Goal: Task Accomplishment & Management: Complete application form

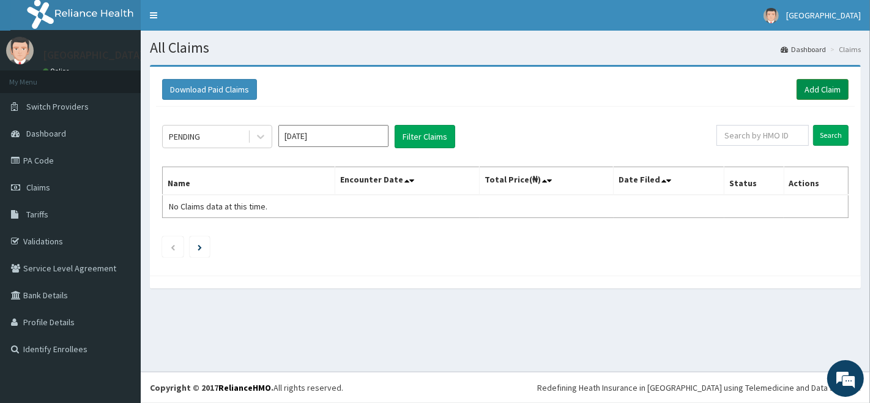
drag, startPoint x: 821, startPoint y: 88, endPoint x: 827, endPoint y: 84, distance: 6.8
click at [823, 87] on link "Add Claim" at bounding box center [823, 89] width 52 height 21
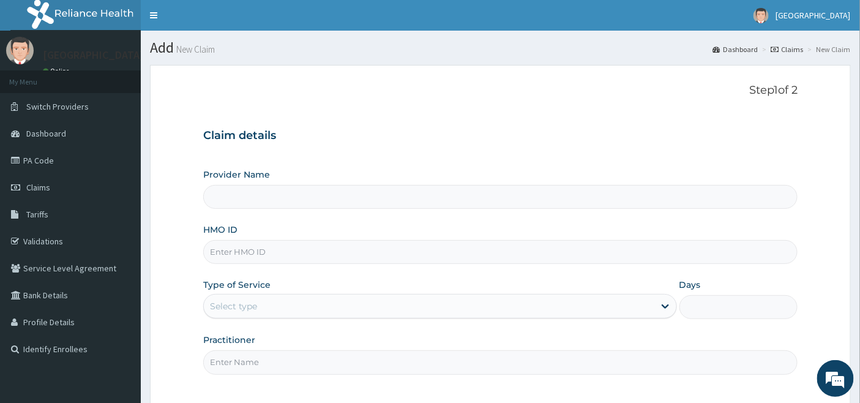
type input "[GEOGRAPHIC_DATA]"
click at [260, 247] on input "HMO ID" at bounding box center [500, 252] width 595 height 24
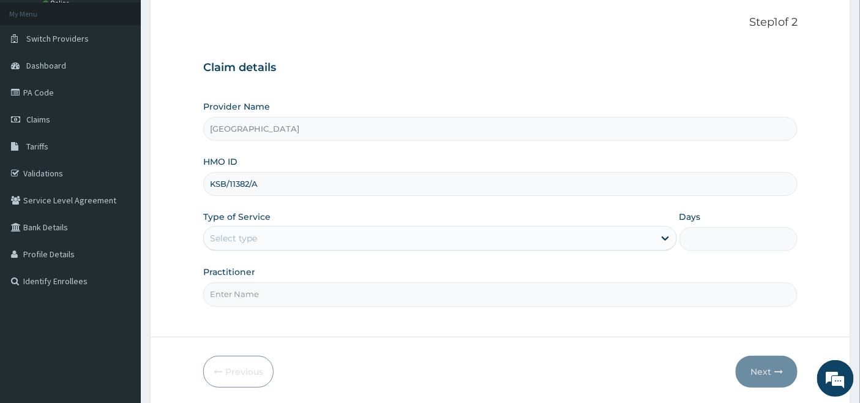
type input "KSB/11382/A"
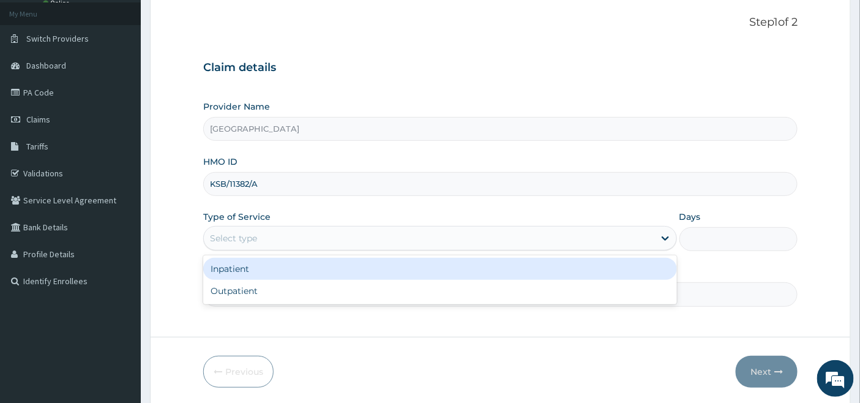
click at [257, 234] on div "Select type" at bounding box center [233, 238] width 47 height 12
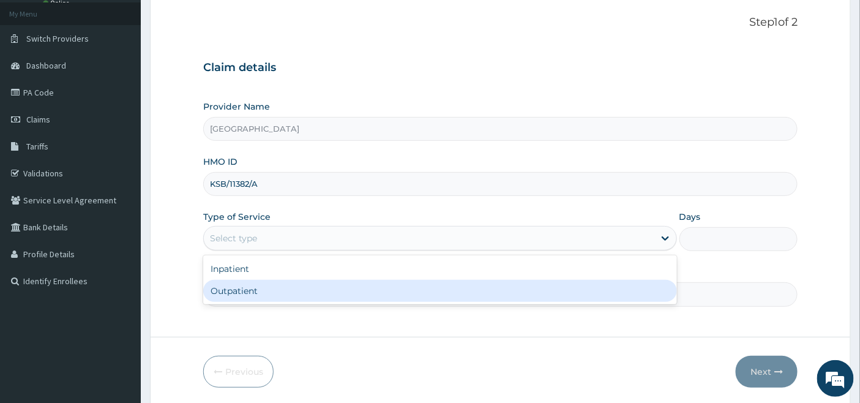
click at [247, 290] on div "Outpatient" at bounding box center [440, 291] width 474 height 22
type input "1"
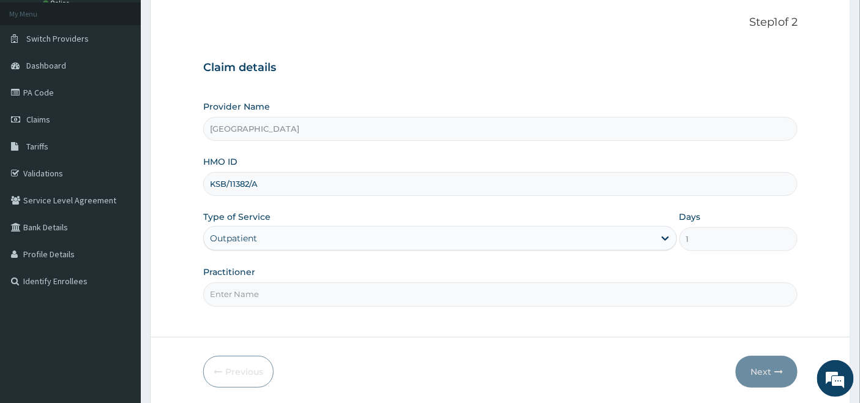
click at [252, 288] on input "Practitioner" at bounding box center [500, 294] width 595 height 24
type input "[PERSON_NAME]"
click at [755, 371] on button "Next" at bounding box center [767, 372] width 62 height 32
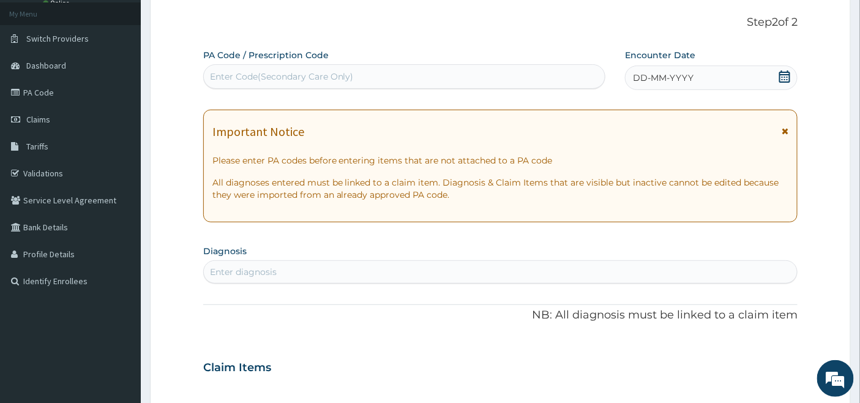
click at [254, 75] on div "Enter Code(Secondary Care Only)" at bounding box center [282, 76] width 144 height 12
paste input "PA/71FFE5"
type input "PA/71FFE5"
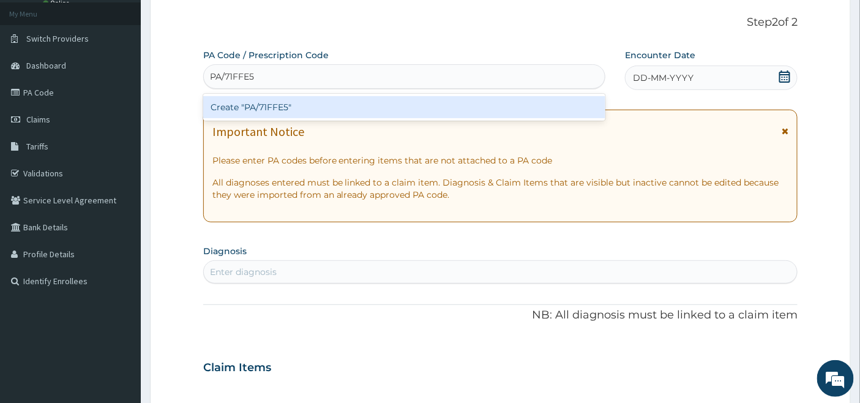
click at [296, 108] on div "Create "PA/71FFE5"" at bounding box center [404, 107] width 403 height 22
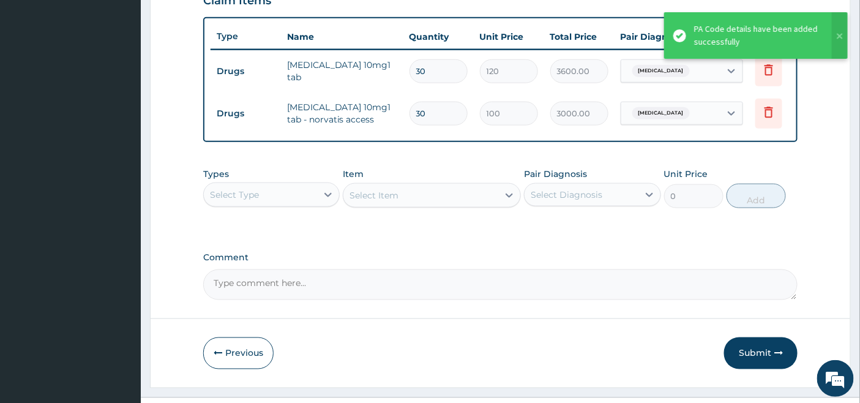
scroll to position [473, 0]
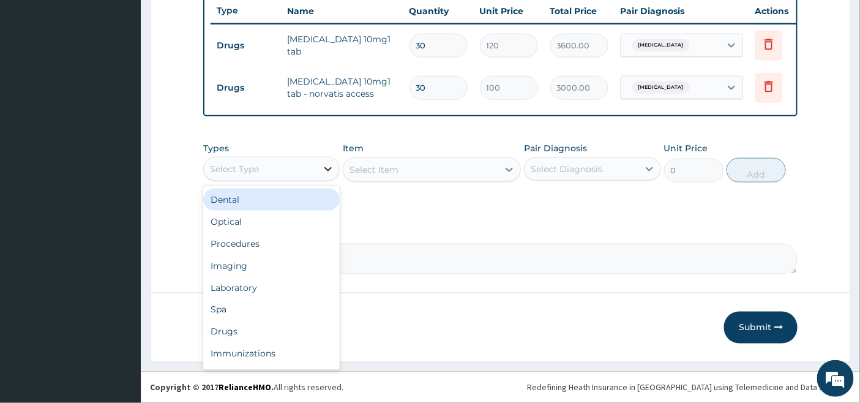
click at [331, 167] on icon at bounding box center [328, 169] width 12 height 12
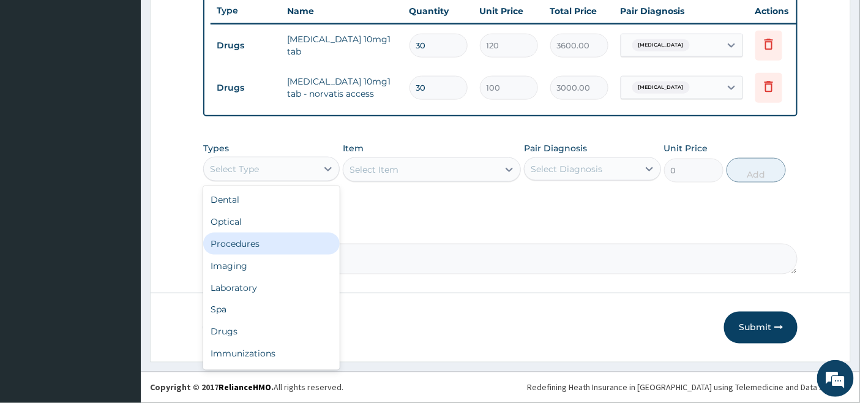
click at [295, 250] on div "Procedures" at bounding box center [271, 244] width 136 height 22
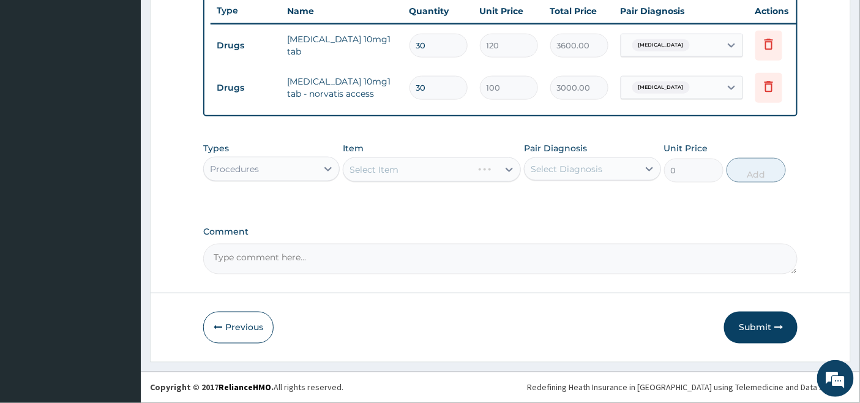
click at [446, 168] on div "Select Item" at bounding box center [432, 169] width 178 height 24
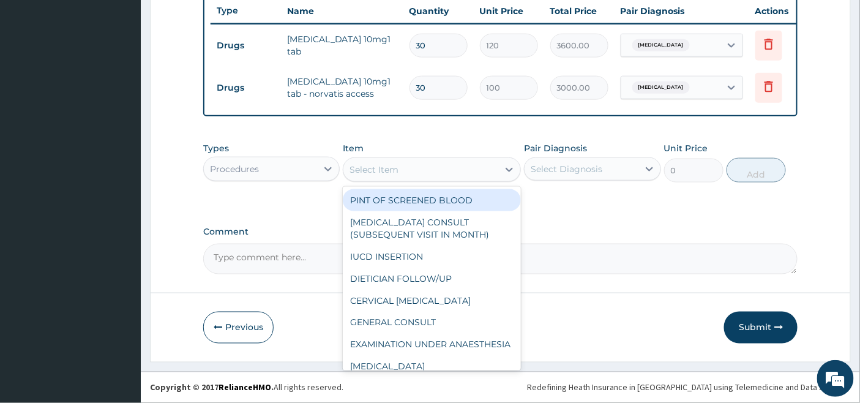
click at [465, 168] on div "Select Item" at bounding box center [420, 170] width 155 height 20
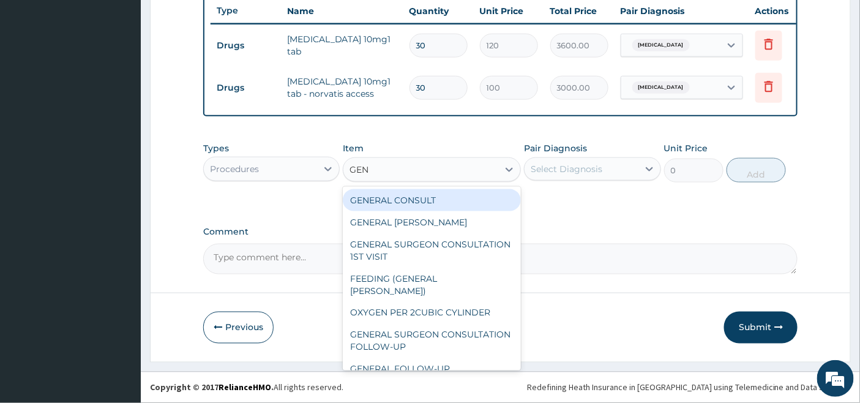
type input "GENE"
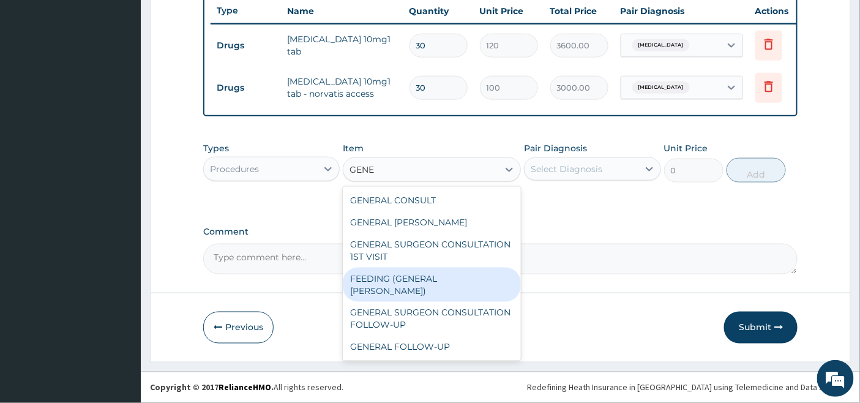
click at [448, 283] on div "FEEDING (GENERAL [PERSON_NAME])" at bounding box center [432, 284] width 178 height 34
type input "2500"
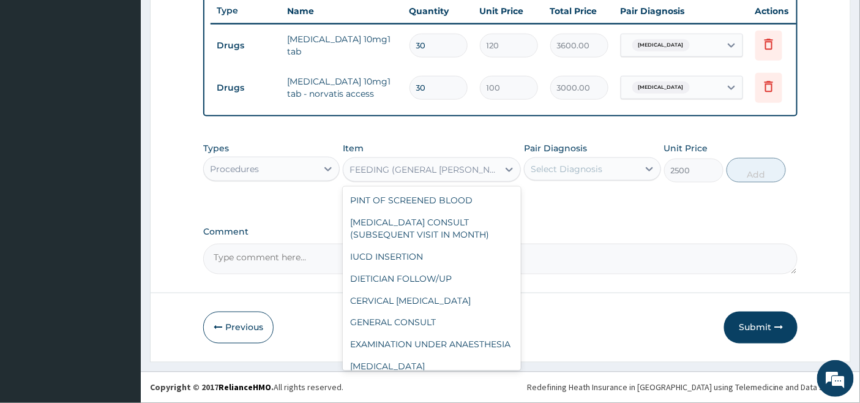
scroll to position [699, 0]
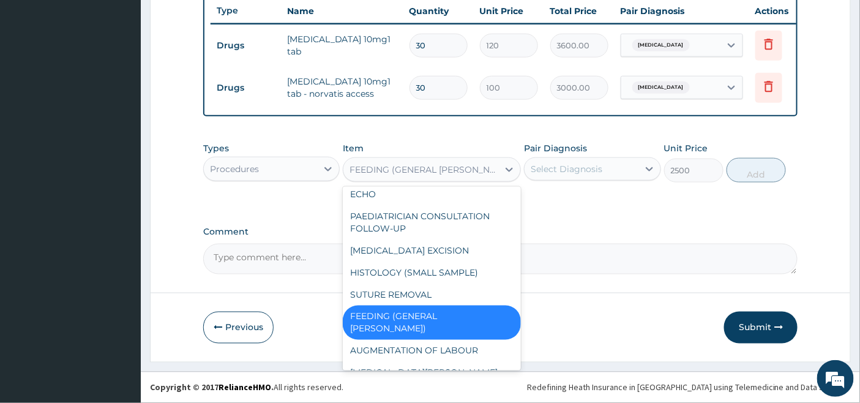
click at [473, 173] on div "FEEDING (GENERAL [PERSON_NAME])" at bounding box center [420, 170] width 155 height 20
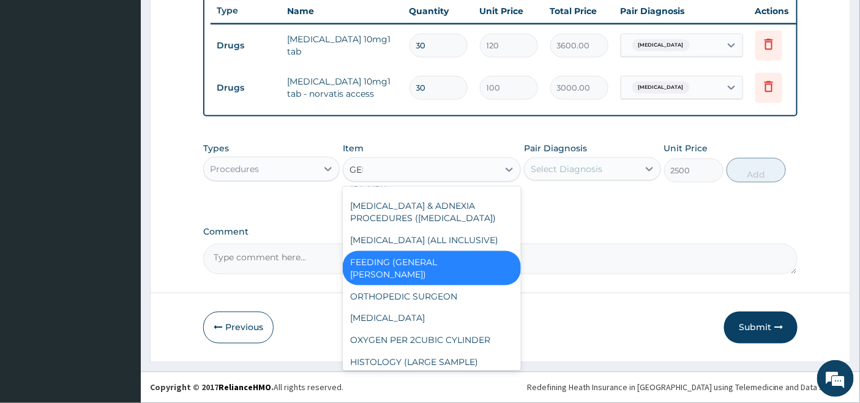
scroll to position [0, 0]
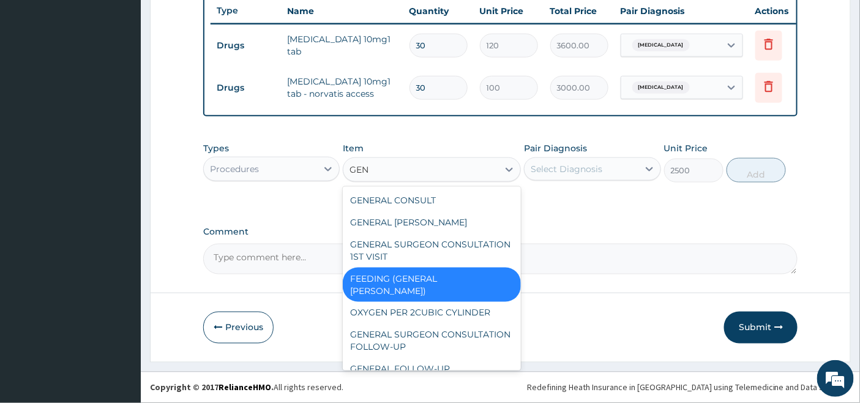
type input "GENE"
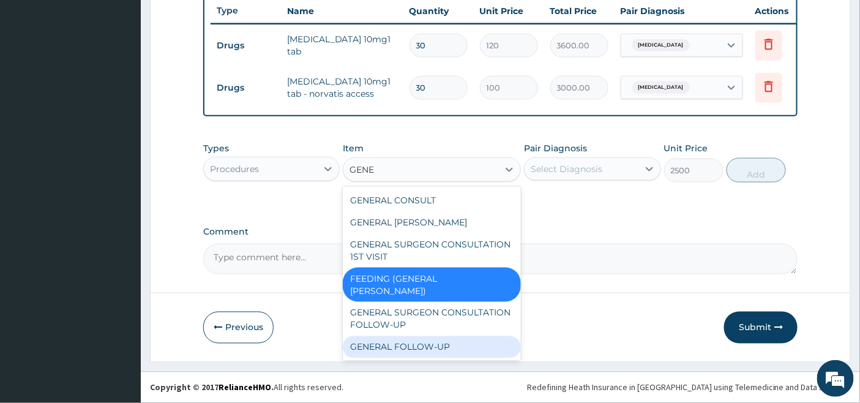
click at [416, 336] on div "GENERAL FOLLOW-UP" at bounding box center [432, 347] width 178 height 22
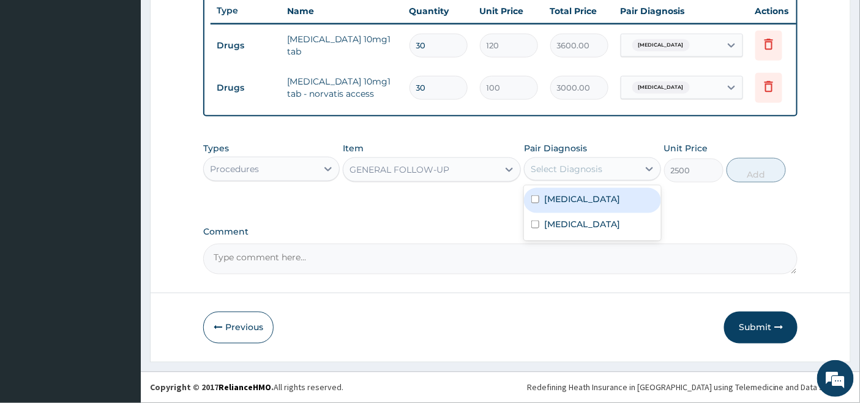
click at [593, 163] on div "Select Diagnosis" at bounding box center [567, 169] width 72 height 12
drag, startPoint x: 578, startPoint y: 198, endPoint x: 569, endPoint y: 198, distance: 8.6
click at [574, 198] on label "Dyslipidemia" at bounding box center [582, 199] width 76 height 12
checkbox input "true"
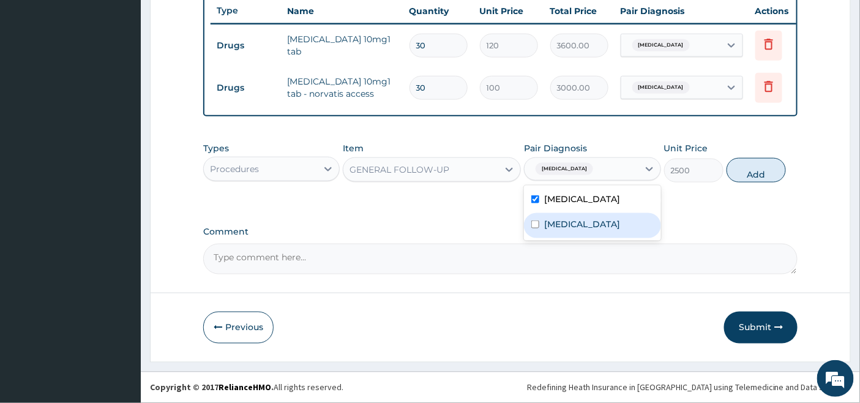
click at [546, 219] on label "Benign hypertension" at bounding box center [582, 224] width 76 height 12
checkbox input "true"
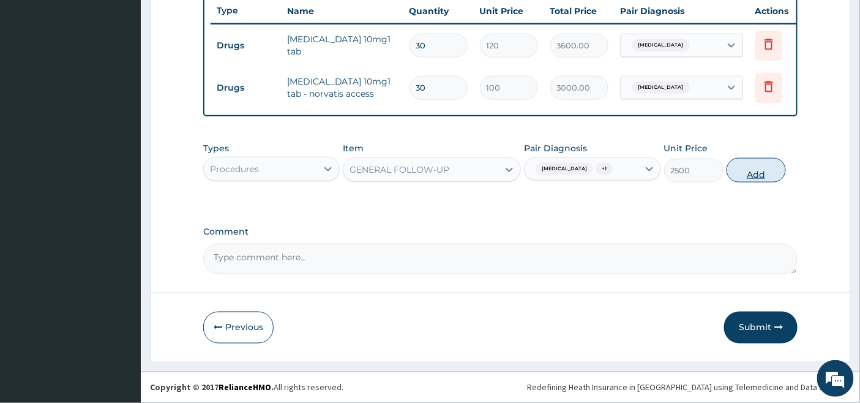
click at [758, 173] on button "Add" at bounding box center [756, 170] width 59 height 24
type input "0"
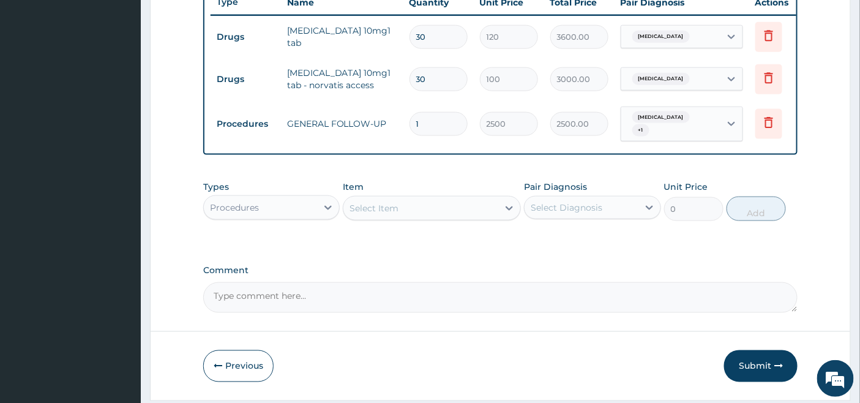
scroll to position [515, 0]
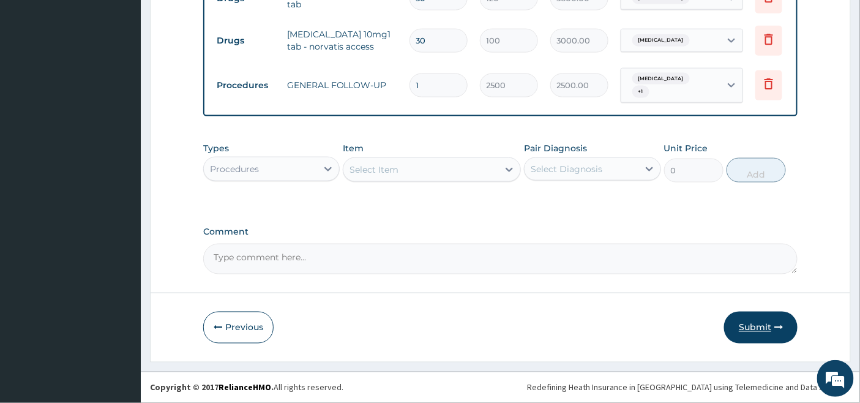
click at [755, 331] on button "Submit" at bounding box center [760, 328] width 73 height 32
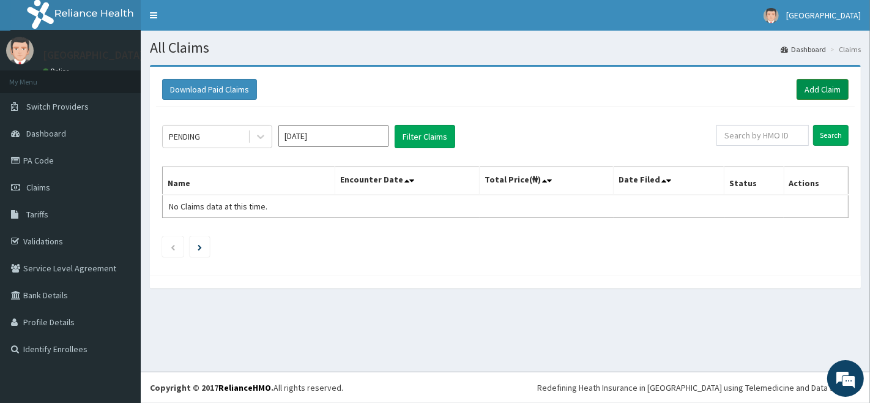
click at [824, 84] on link "Add Claim" at bounding box center [823, 89] width 52 height 21
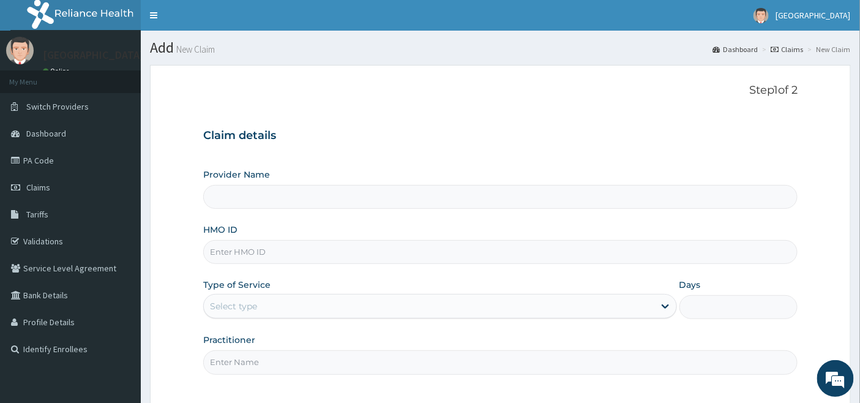
type input "[GEOGRAPHIC_DATA]"
click at [248, 250] on input "HMO ID" at bounding box center [500, 252] width 595 height 24
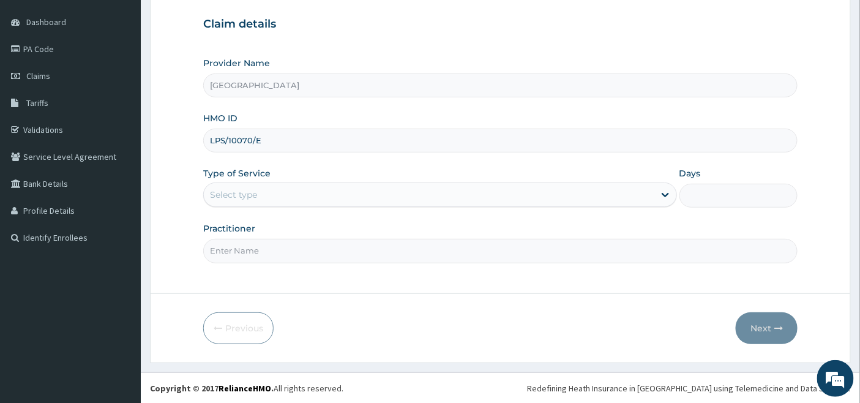
scroll to position [112, 0]
type input "LPS/10070/E"
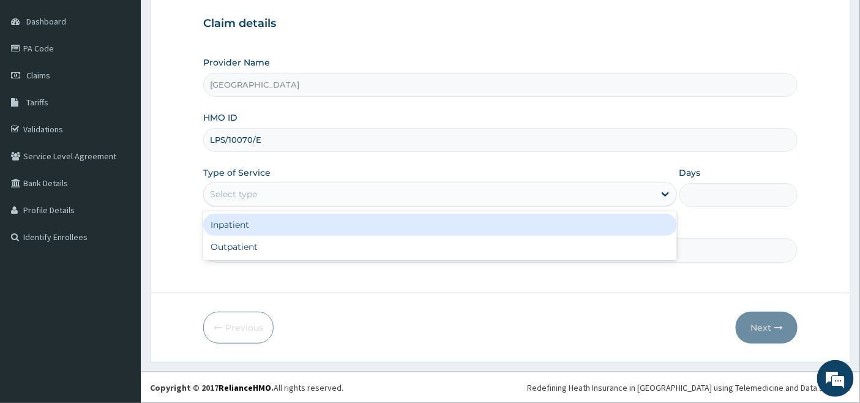
click at [260, 193] on div "Select type" at bounding box center [429, 194] width 450 height 20
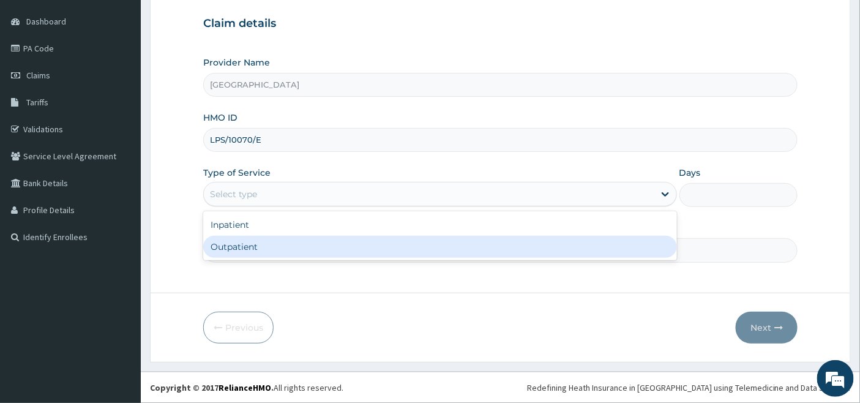
click at [280, 242] on div "Outpatient" at bounding box center [440, 247] width 474 height 22
type input "1"
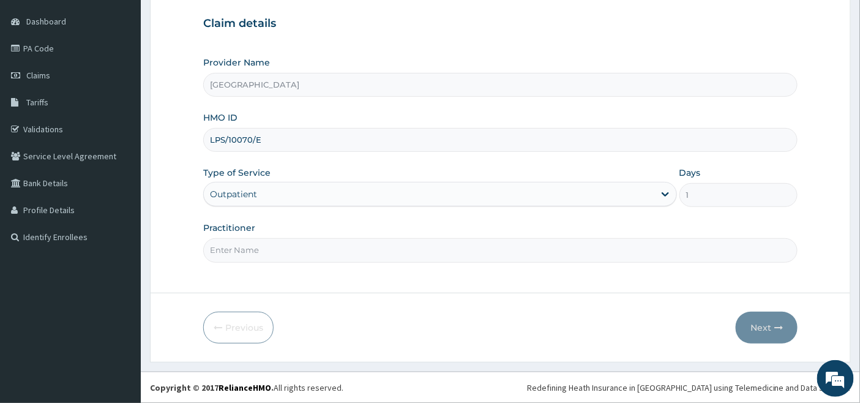
click at [278, 245] on input "Practitioner" at bounding box center [500, 250] width 595 height 24
type input "DR OKOH"
click at [763, 327] on button "Next" at bounding box center [767, 328] width 62 height 32
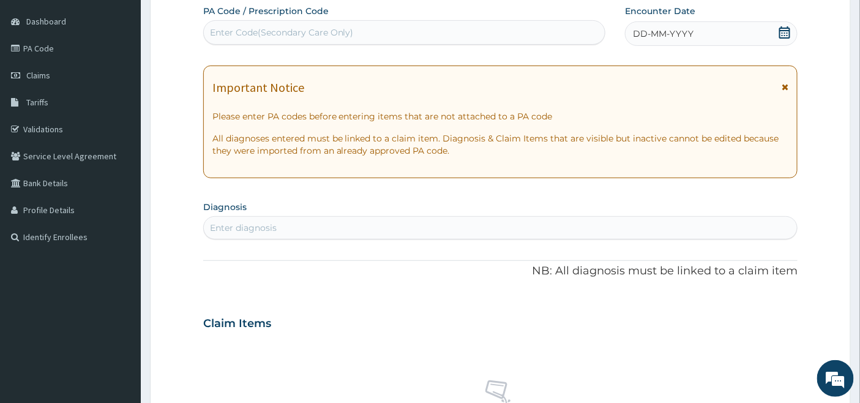
click at [785, 34] on icon at bounding box center [785, 32] width 12 height 12
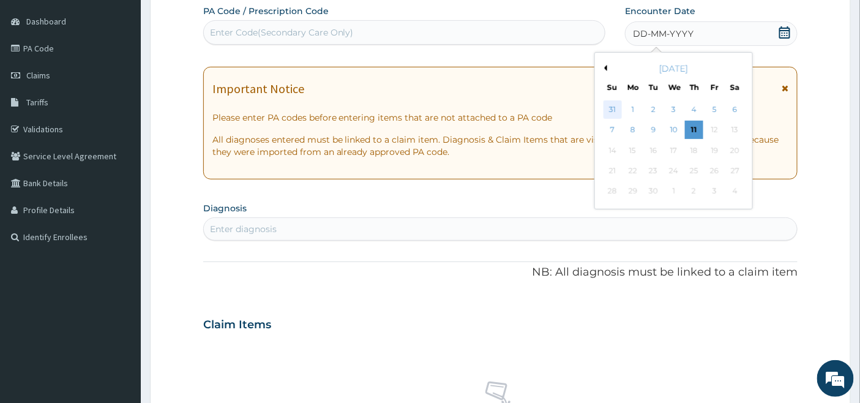
click at [612, 107] on div "31" at bounding box center [613, 109] width 18 height 18
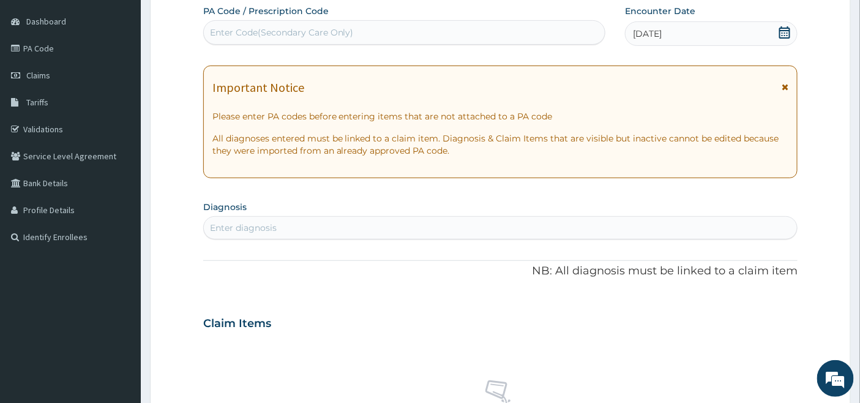
click at [698, 32] on div "[DATE]" at bounding box center [711, 33] width 173 height 24
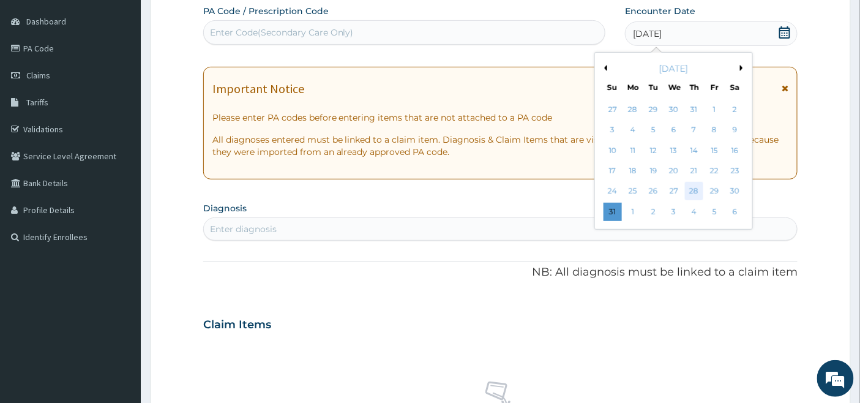
click at [694, 190] on div "28" at bounding box center [694, 191] width 18 height 18
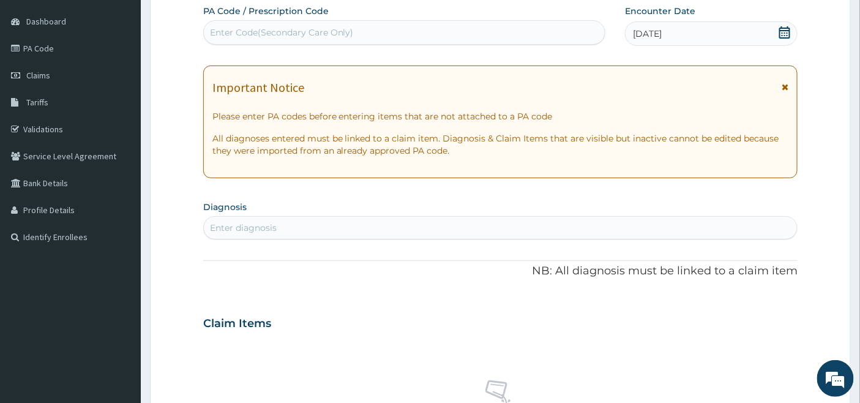
click at [283, 231] on div "Enter diagnosis" at bounding box center [501, 228] width 594 height 20
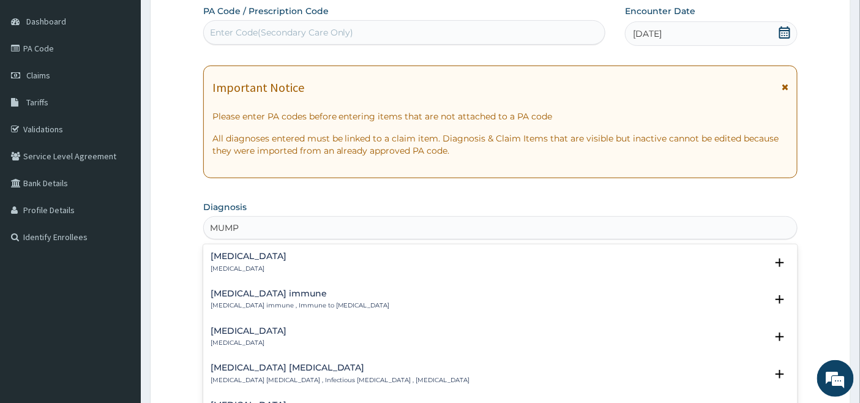
type input "MUMPS"
click at [227, 258] on h4 "Mumps" at bounding box center [249, 256] width 76 height 9
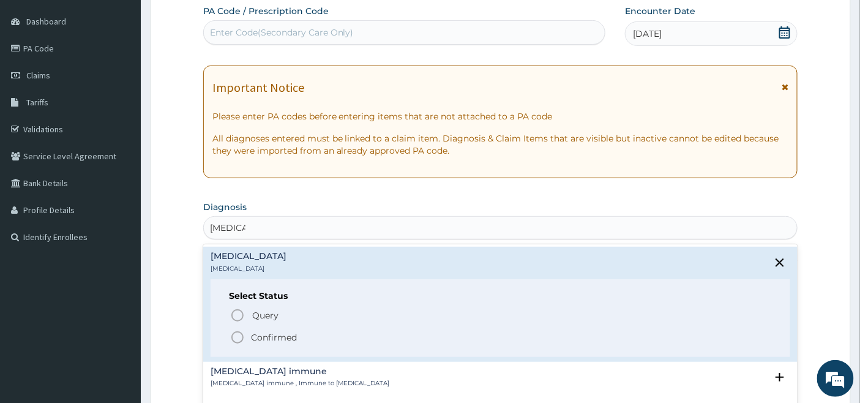
click at [234, 334] on icon "status option filled" at bounding box center [237, 337] width 15 height 15
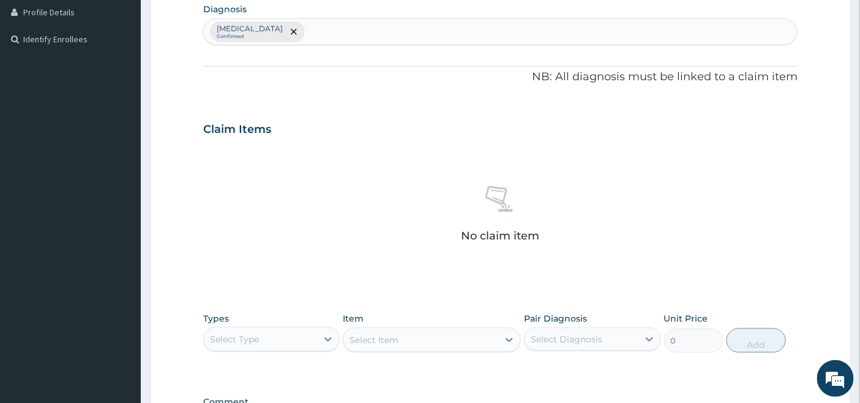
scroll to position [316, 0]
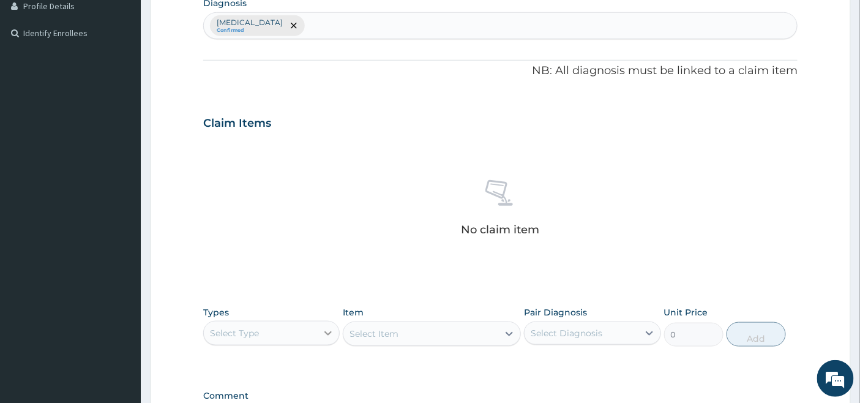
click at [323, 332] on icon at bounding box center [328, 333] width 12 height 12
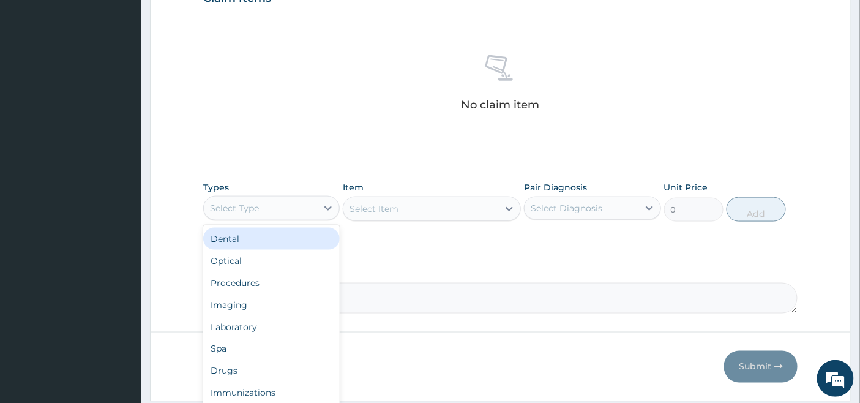
scroll to position [479, 0]
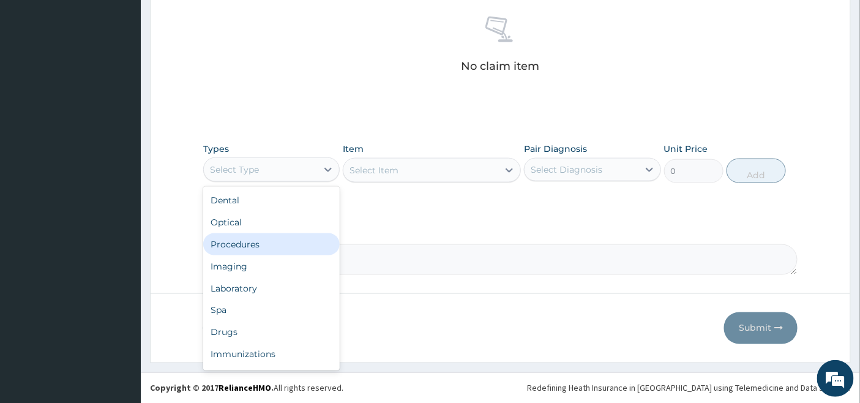
click at [269, 248] on div "Procedures" at bounding box center [271, 244] width 136 height 22
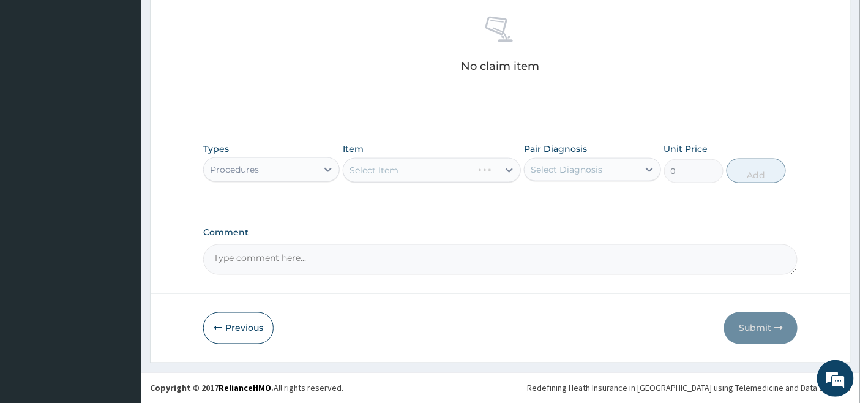
click at [454, 166] on div "Select Item" at bounding box center [432, 170] width 178 height 24
click at [474, 173] on div "Select Item" at bounding box center [420, 170] width 155 height 20
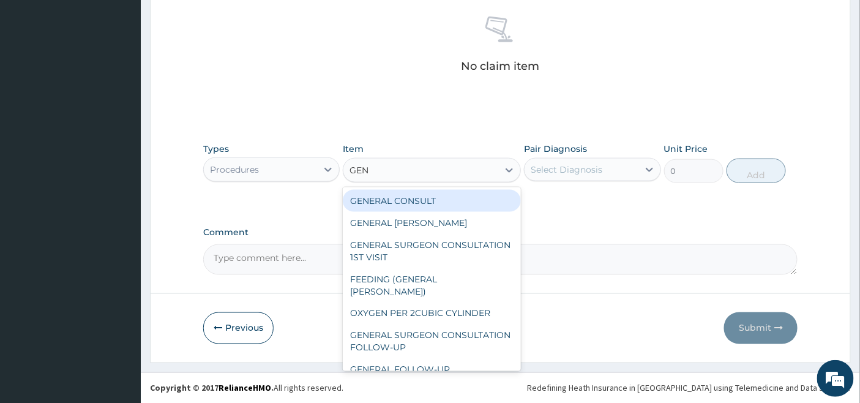
type input "GENE"
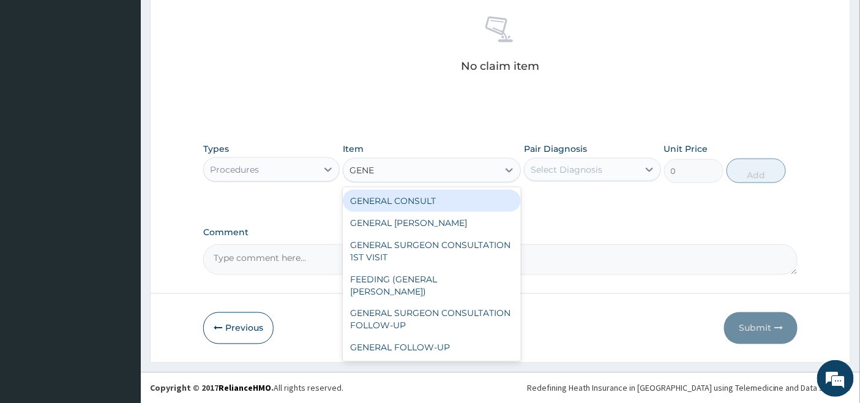
click at [478, 197] on div "GENERAL CONSULT" at bounding box center [432, 201] width 178 height 22
type input "5000"
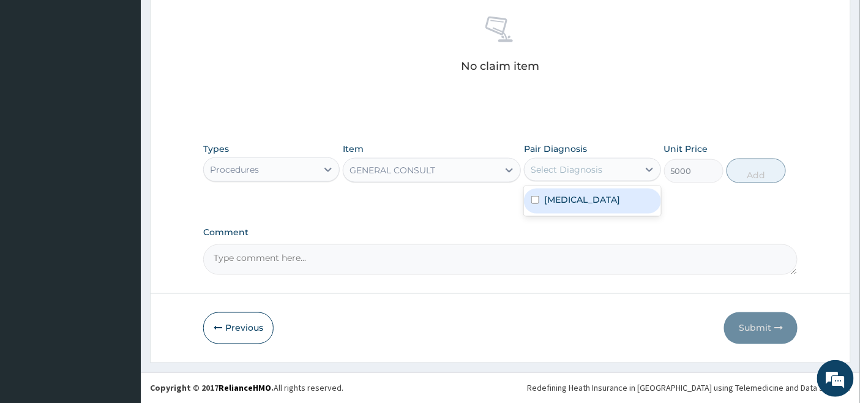
click at [602, 160] on div "Select Diagnosis" at bounding box center [581, 170] width 113 height 20
click at [583, 193] on div "Mumps" at bounding box center [592, 201] width 136 height 25
checkbox input "true"
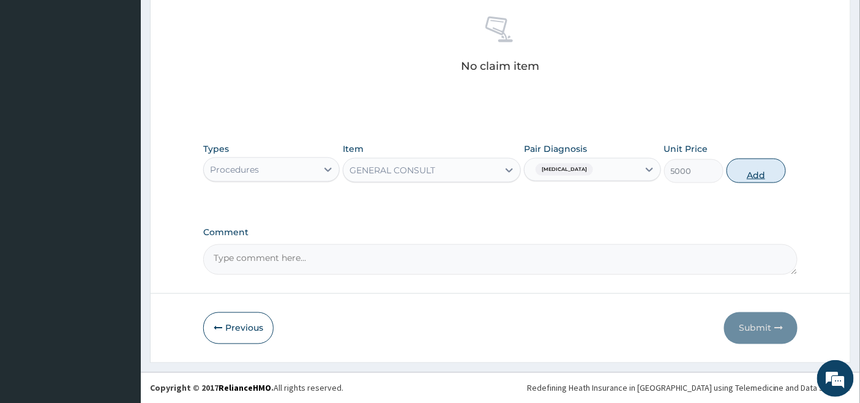
click at [768, 167] on button "Add" at bounding box center [756, 171] width 59 height 24
type input "0"
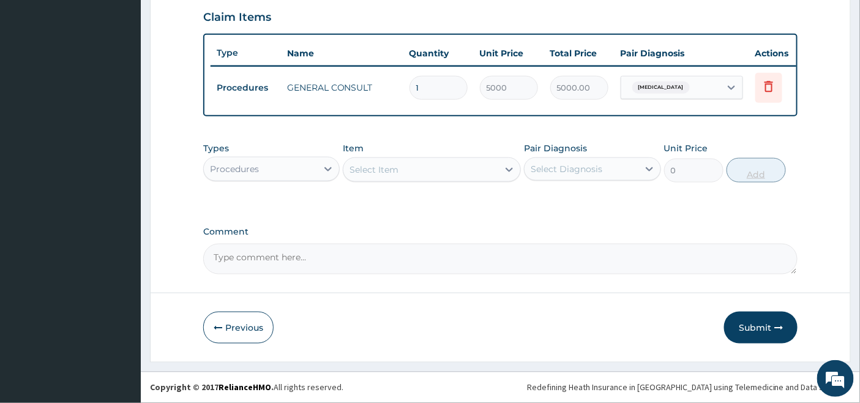
scroll to position [430, 0]
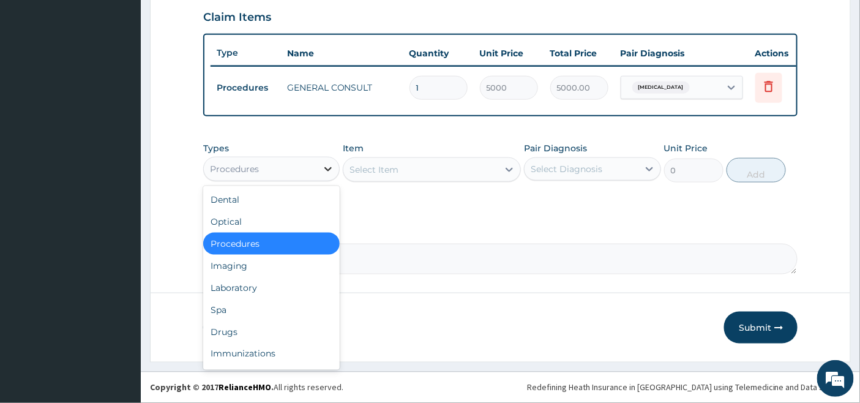
click at [320, 167] on div at bounding box center [328, 169] width 22 height 22
click at [242, 329] on div "Drugs" at bounding box center [271, 332] width 136 height 22
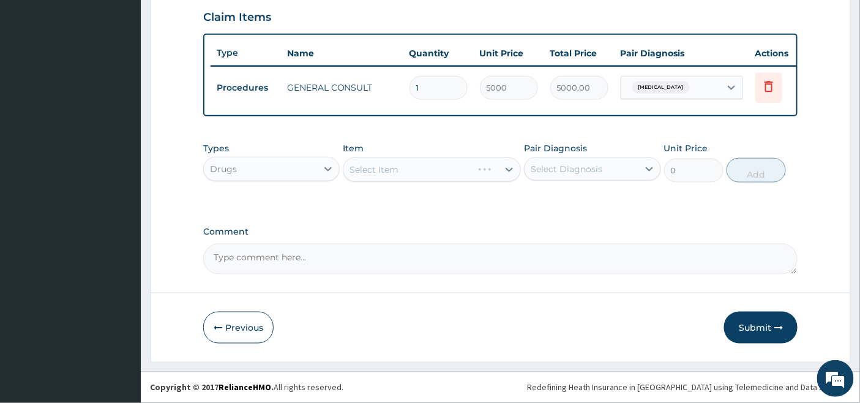
click at [470, 168] on div "Select Item" at bounding box center [432, 169] width 178 height 24
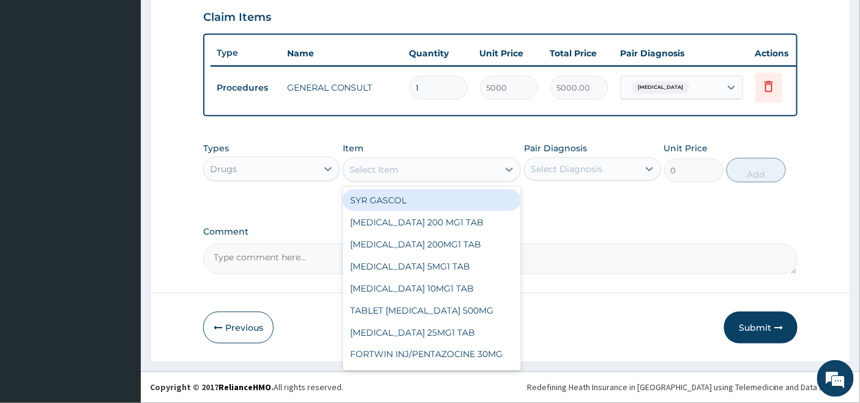
click at [481, 168] on div "Select Item" at bounding box center [420, 170] width 155 height 20
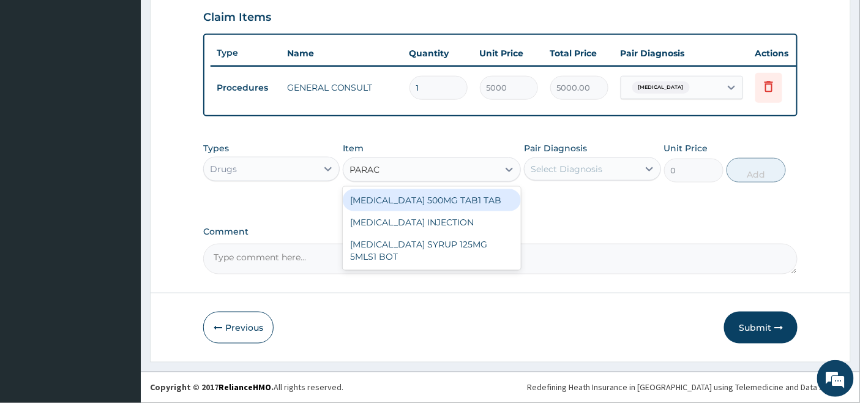
type input "PARACE"
click at [468, 199] on div "[MEDICAL_DATA] 500MG TAB1 TAB" at bounding box center [432, 200] width 178 height 22
type input "50"
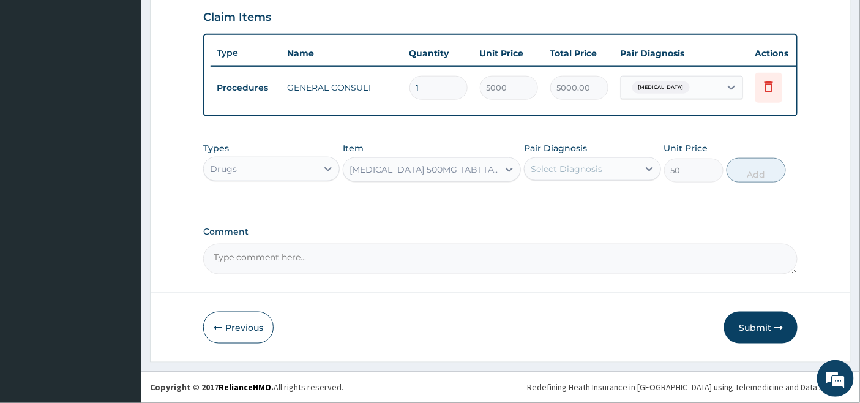
click at [571, 161] on div "Select Diagnosis" at bounding box center [581, 169] width 113 height 20
click at [561, 196] on label "Mumps" at bounding box center [582, 199] width 76 height 12
checkbox input "true"
click at [765, 166] on button "Add" at bounding box center [756, 170] width 59 height 24
type input "0"
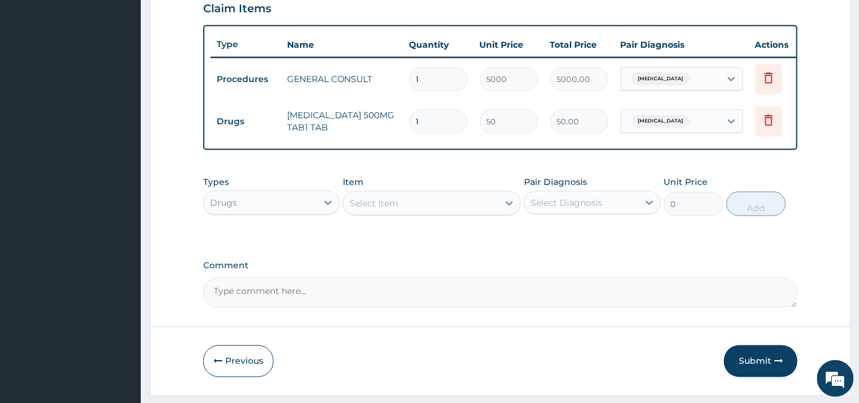
type input "18"
type input "900.00"
type input "18"
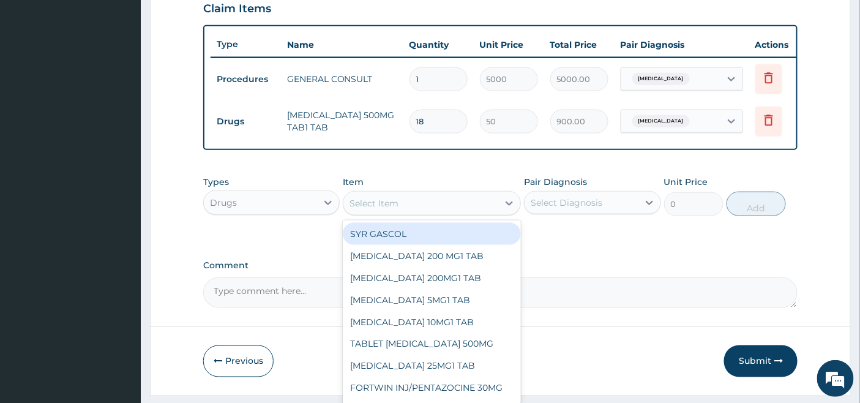
click at [423, 206] on div "Select Item" at bounding box center [420, 203] width 155 height 20
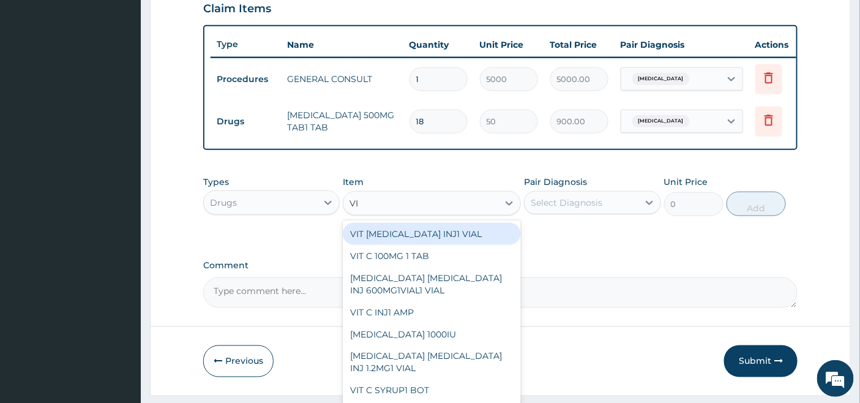
type input "VIT"
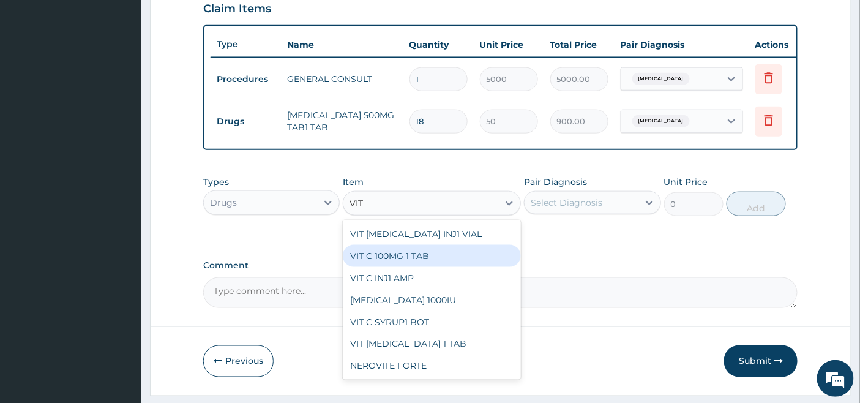
click at [408, 266] on div "VIT C 100MG 1 TAB" at bounding box center [432, 256] width 178 height 22
type input "50"
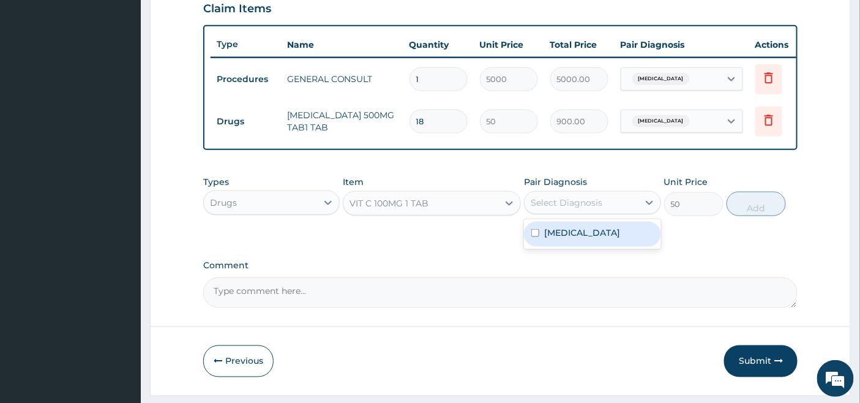
click at [591, 209] on div "Select Diagnosis" at bounding box center [567, 202] width 72 height 12
click at [574, 237] on label "Mumps" at bounding box center [582, 232] width 76 height 12
checkbox input "true"
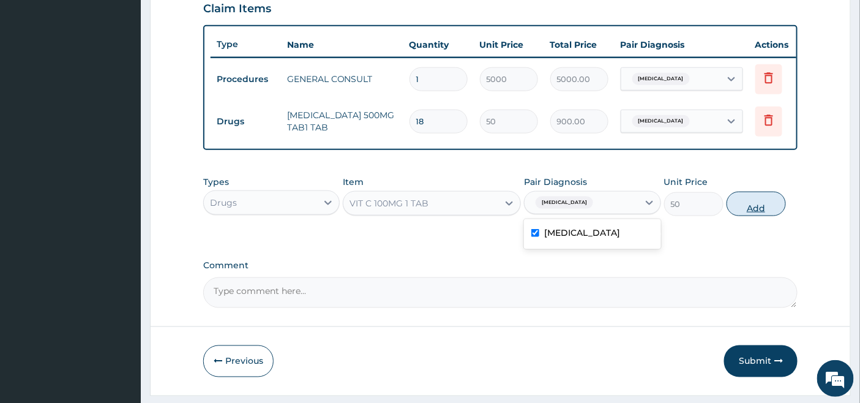
click at [754, 213] on button "Add" at bounding box center [756, 204] width 59 height 24
type input "0"
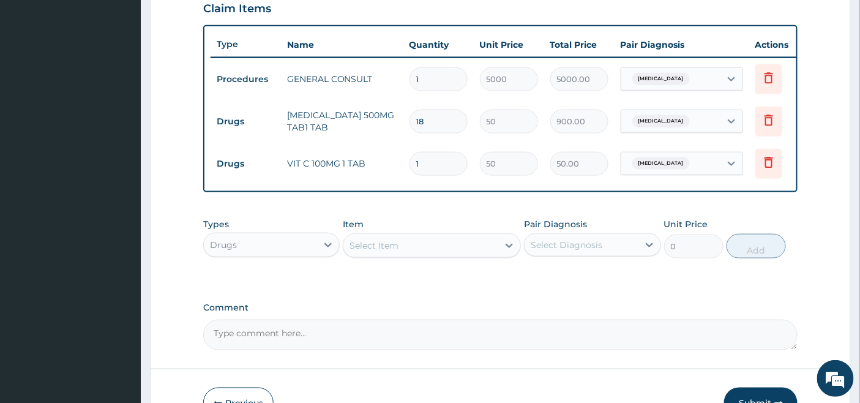
type input "0.00"
type input "4"
type input "200.00"
type input "42"
type input "2100.00"
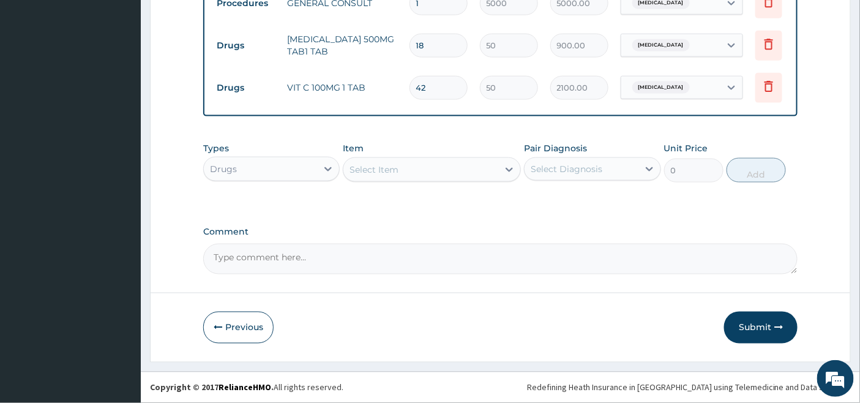
scroll to position [515, 0]
type input "42"
click at [759, 329] on button "Submit" at bounding box center [760, 328] width 73 height 32
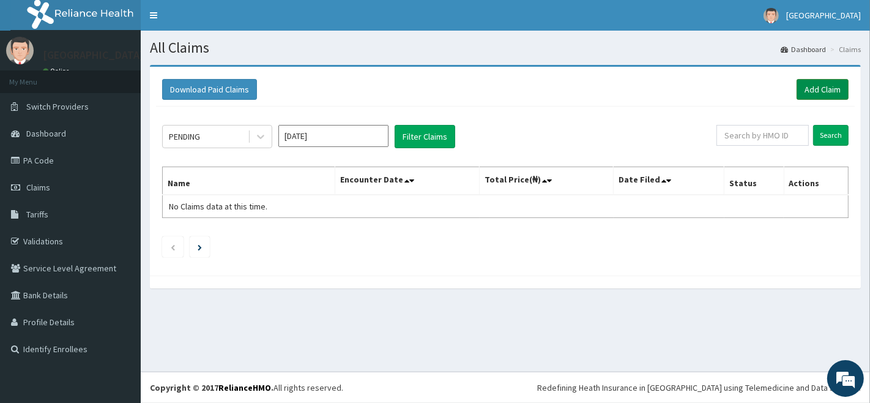
click at [822, 86] on link "Add Claim" at bounding box center [823, 89] width 52 height 21
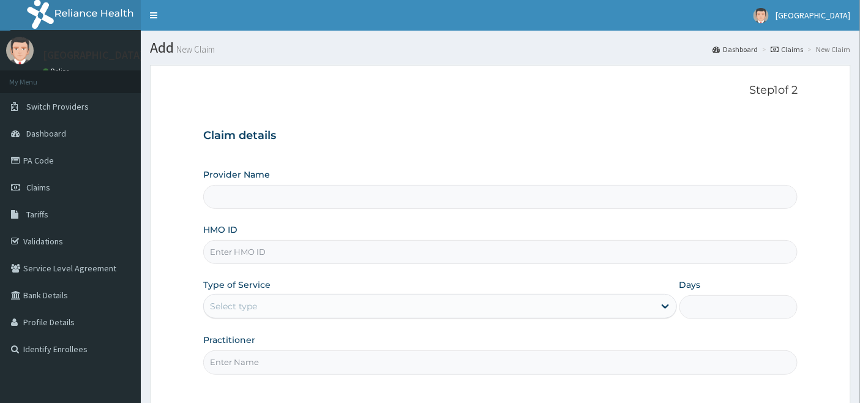
type input "[GEOGRAPHIC_DATA]"
click at [236, 250] on input "HMO ID" at bounding box center [500, 252] width 595 height 24
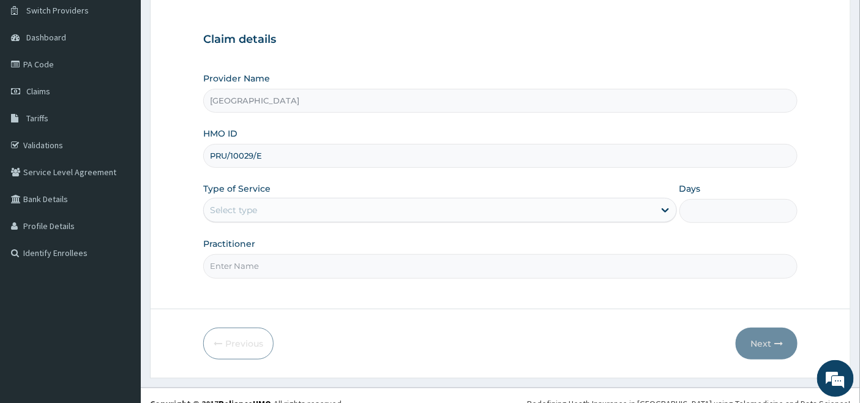
scroll to position [112, 0]
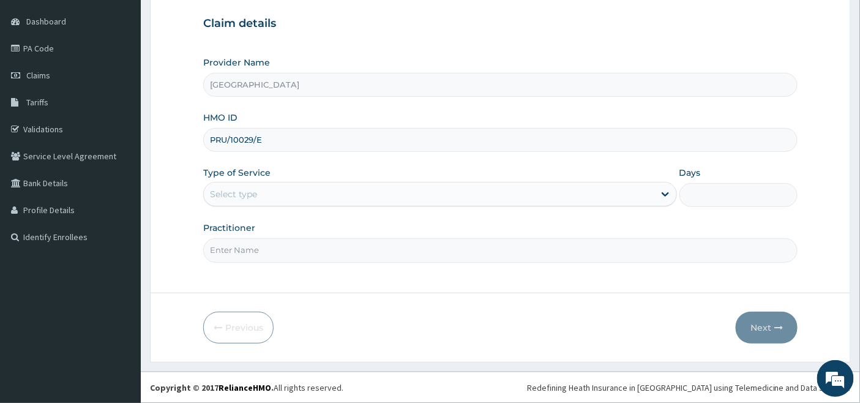
type input "PRU/10029/E"
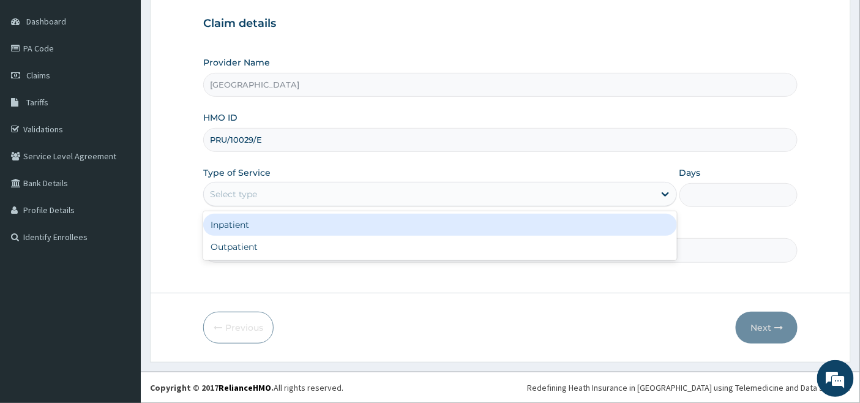
click at [271, 190] on div "Select type" at bounding box center [429, 194] width 450 height 20
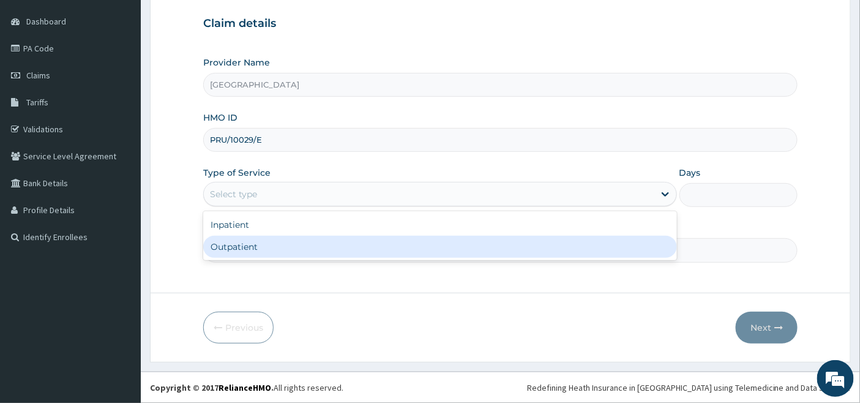
click at [249, 247] on div "Outpatient" at bounding box center [440, 247] width 474 height 22
type input "1"
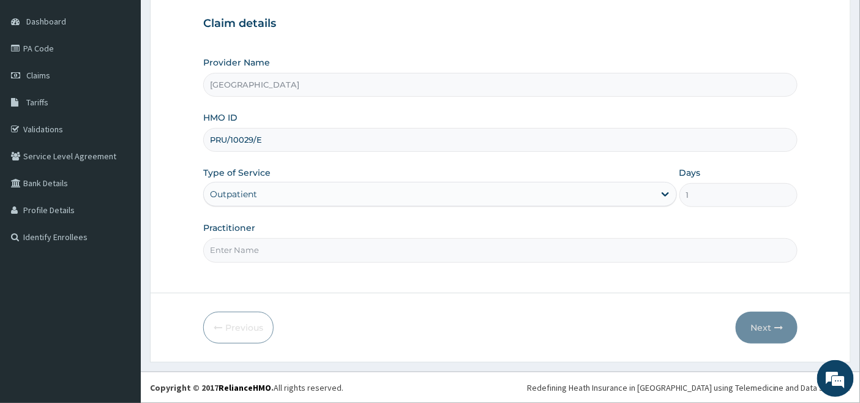
click at [250, 245] on input "Practitioner" at bounding box center [500, 250] width 595 height 24
type input "[PERSON_NAME]"
click at [757, 327] on button "Next" at bounding box center [767, 328] width 62 height 32
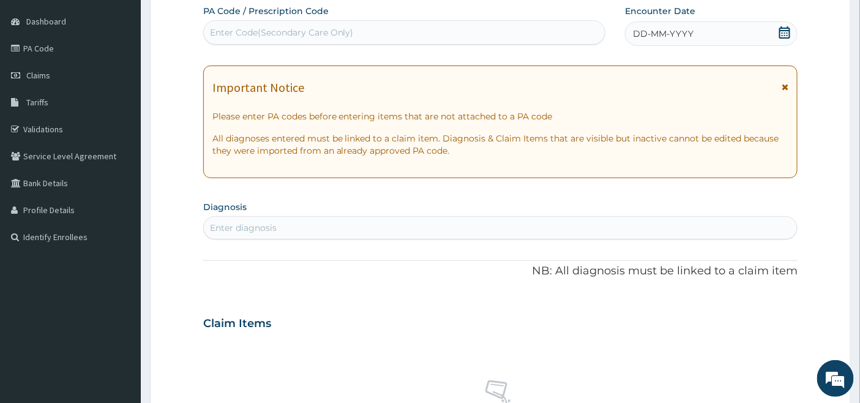
click at [785, 31] on icon at bounding box center [785, 32] width 12 height 12
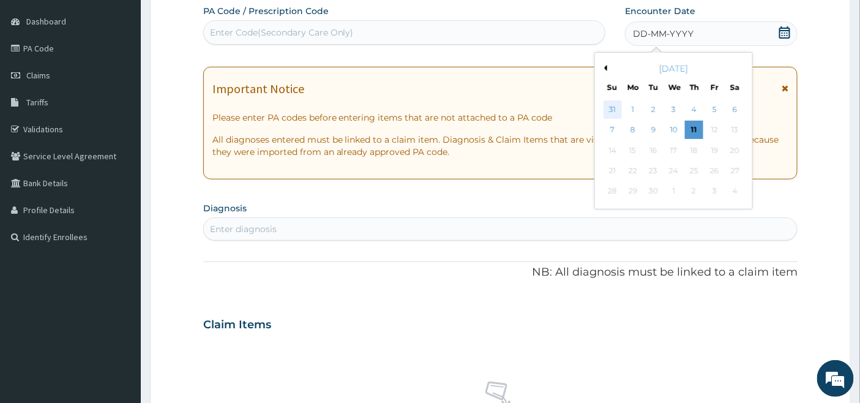
click at [610, 108] on div "31" at bounding box center [613, 109] width 18 height 18
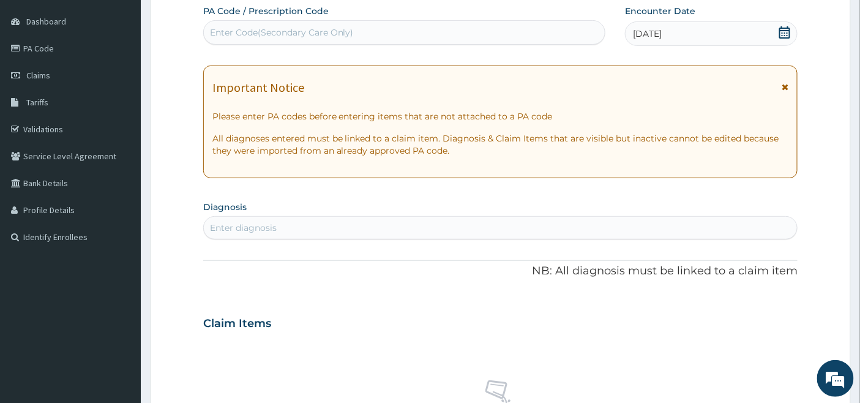
click at [689, 31] on div "[DATE]" at bounding box center [711, 33] width 173 height 24
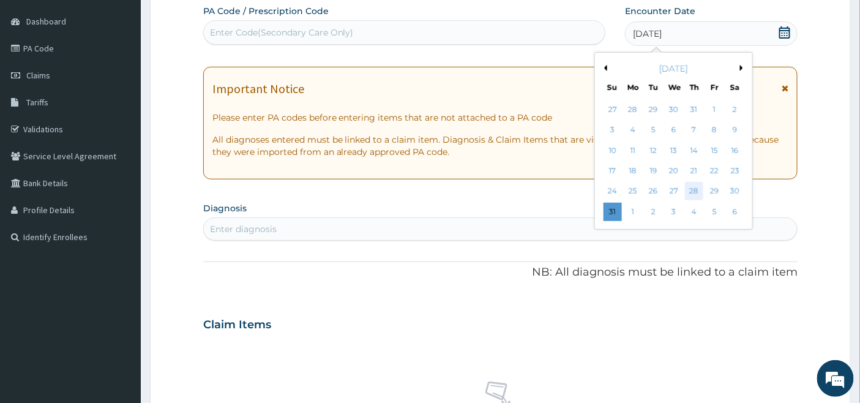
click at [694, 190] on div "28" at bounding box center [694, 191] width 18 height 18
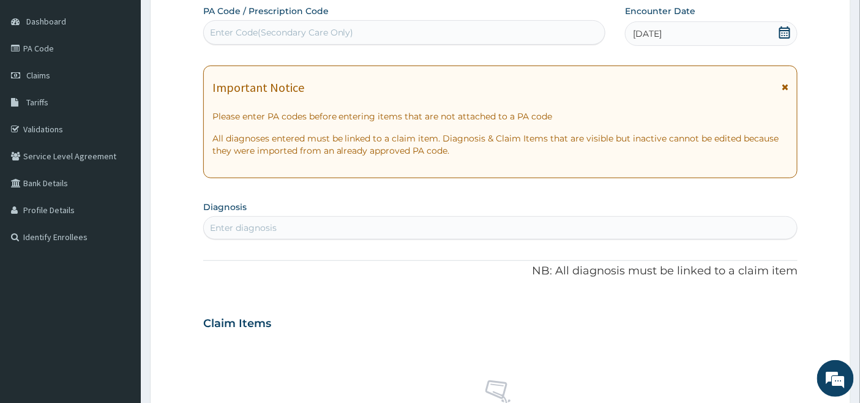
click at [326, 230] on div "Enter diagnosis" at bounding box center [501, 228] width 594 height 20
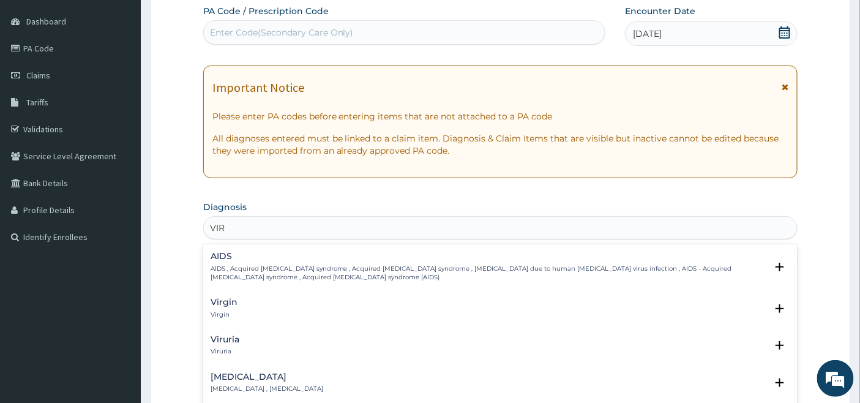
type input "VIRE"
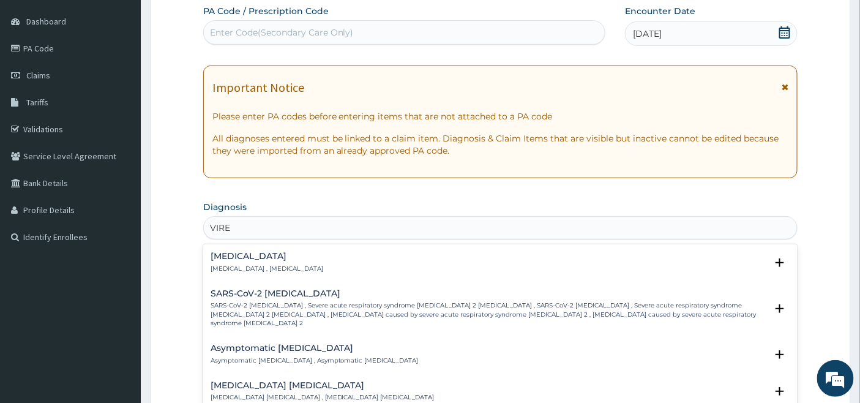
click at [225, 261] on div "[MEDICAL_DATA] [MEDICAL_DATA] , [MEDICAL_DATA]" at bounding box center [267, 262] width 113 height 21
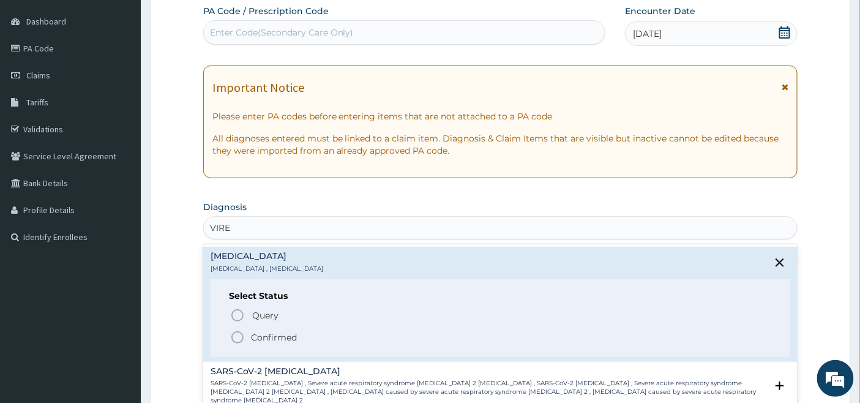
click at [234, 337] on icon "status option filled" at bounding box center [237, 337] width 15 height 15
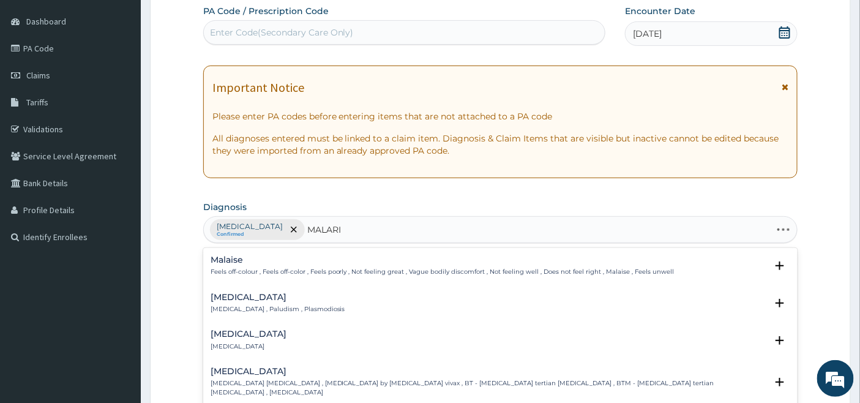
type input "[MEDICAL_DATA]"
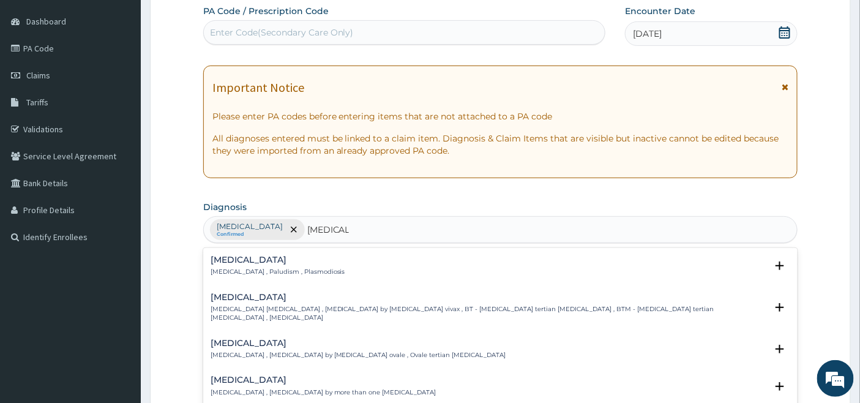
click at [220, 263] on h4 "[MEDICAL_DATA]" at bounding box center [278, 259] width 135 height 9
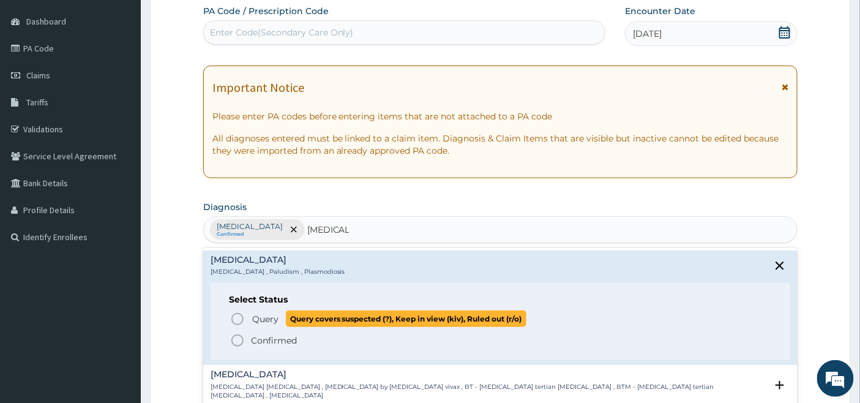
click at [236, 319] on icon "status option query" at bounding box center [237, 319] width 15 height 15
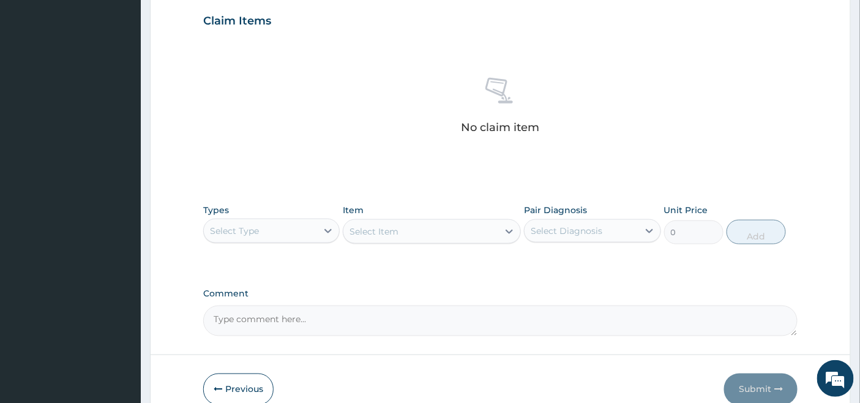
scroll to position [479, 0]
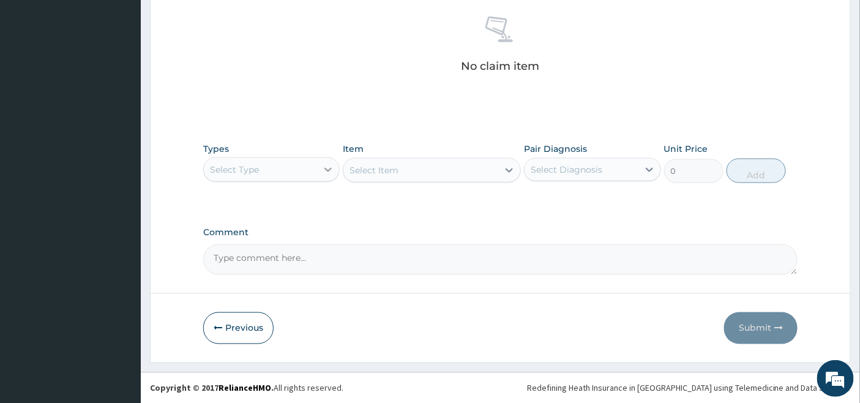
click at [320, 168] on div at bounding box center [328, 170] width 22 height 22
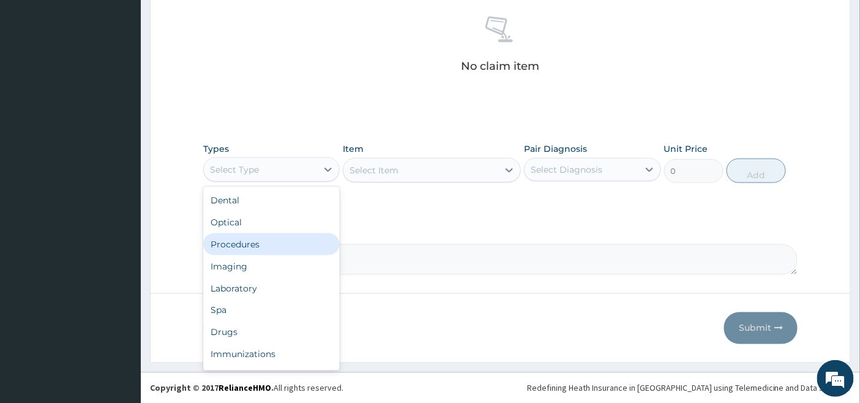
click at [259, 245] on div "Procedures" at bounding box center [271, 244] width 136 height 22
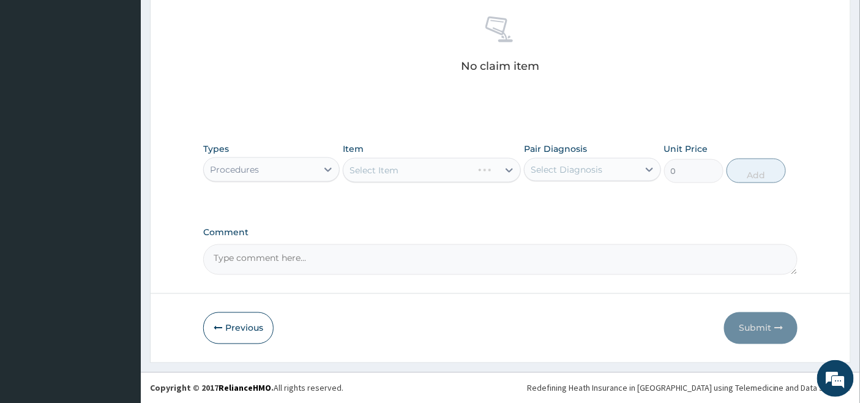
click at [492, 168] on div "Select Item" at bounding box center [432, 170] width 178 height 24
click at [490, 170] on div "Select Item" at bounding box center [432, 170] width 178 height 24
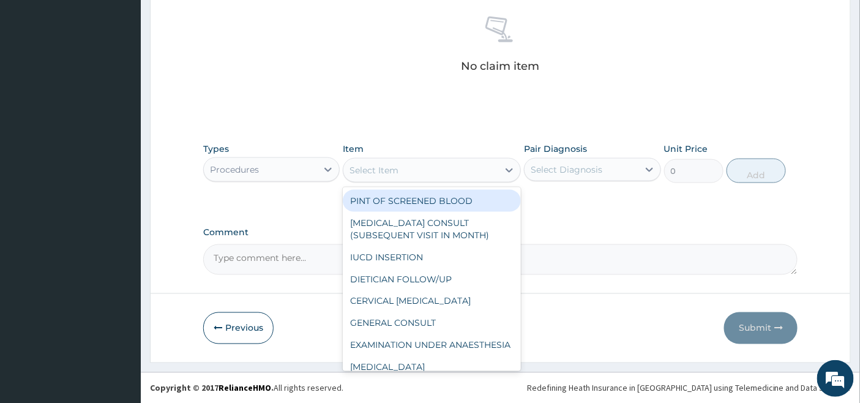
click at [473, 166] on div "Select Item" at bounding box center [420, 170] width 155 height 20
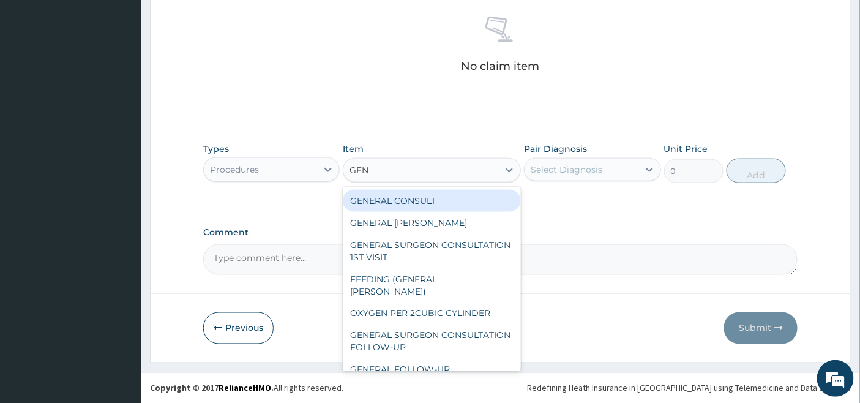
type input "GENE"
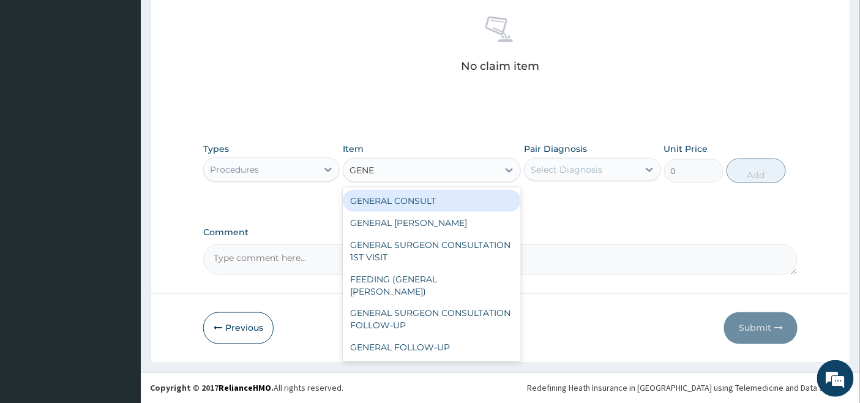
click at [441, 203] on div "GENERAL CONSULT" at bounding box center [432, 201] width 178 height 22
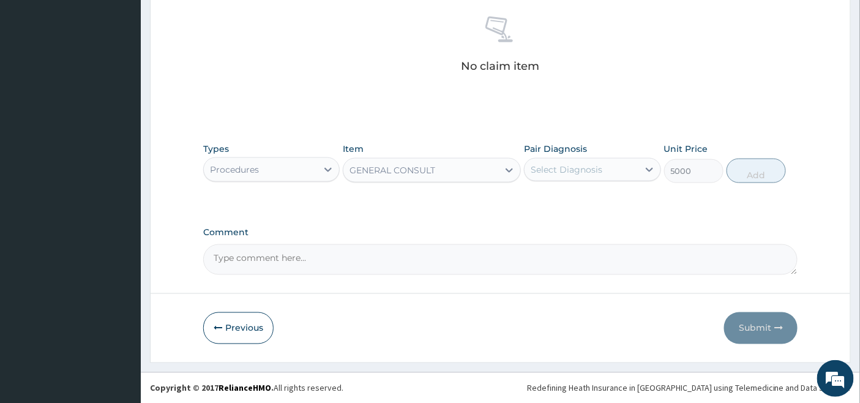
type input "5000"
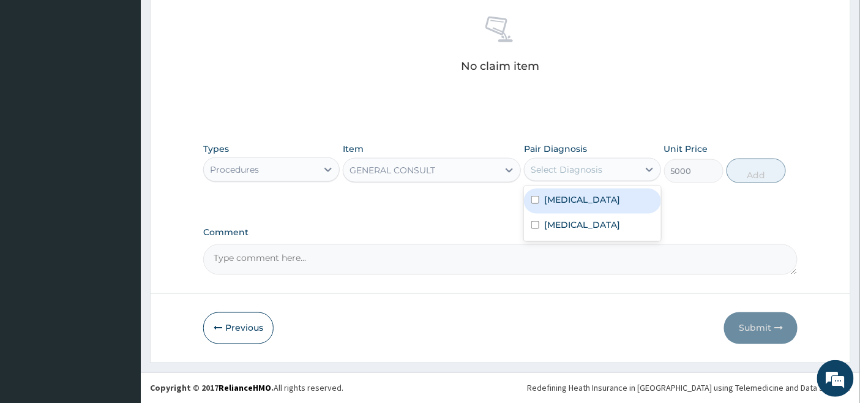
click at [583, 166] on div "Select Diagnosis" at bounding box center [567, 169] width 72 height 12
click at [558, 193] on label "[MEDICAL_DATA]" at bounding box center [582, 199] width 76 height 12
checkbox input "true"
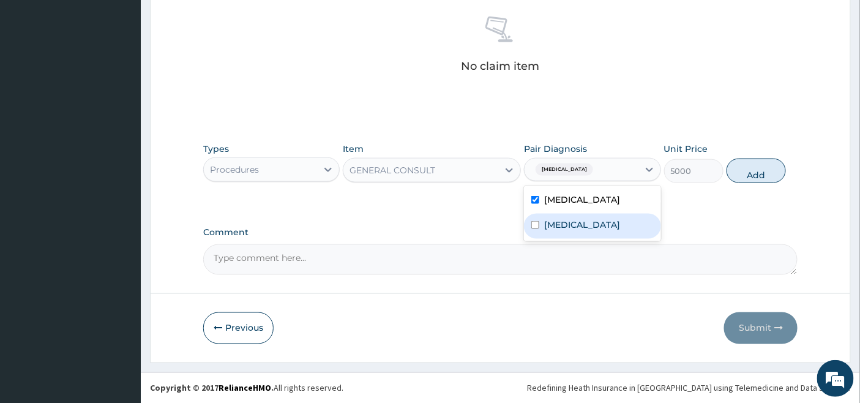
click at [554, 222] on label "[MEDICAL_DATA]" at bounding box center [582, 225] width 76 height 12
checkbox input "true"
click at [768, 169] on button "Add" at bounding box center [756, 171] width 59 height 24
type input "0"
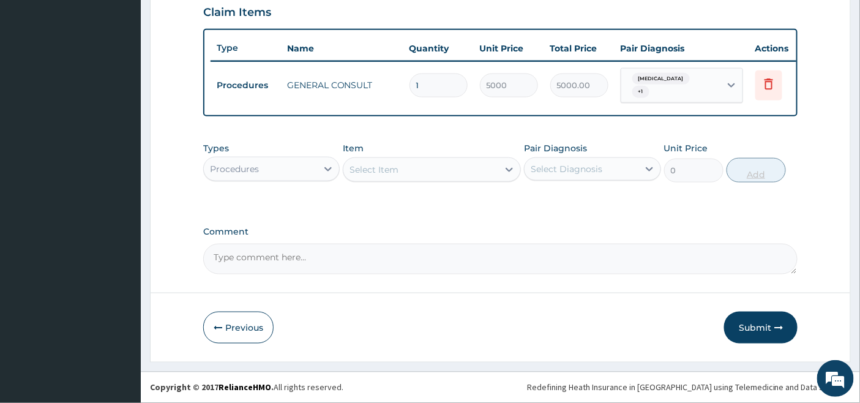
scroll to position [430, 0]
click at [316, 166] on div "Procedures" at bounding box center [260, 169] width 113 height 20
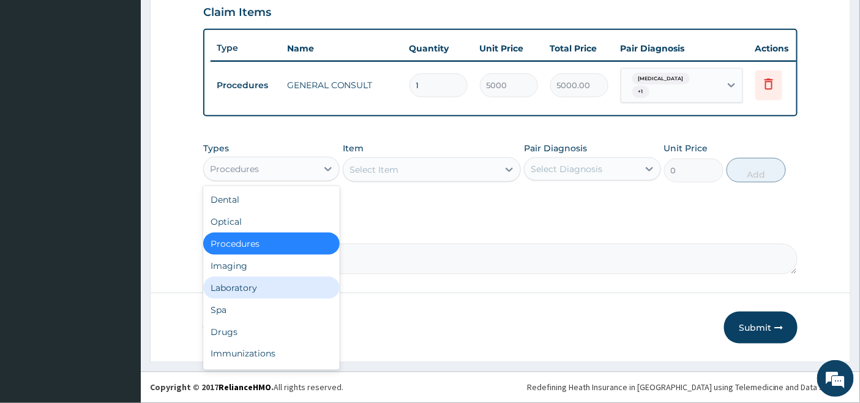
click at [243, 285] on div "Laboratory" at bounding box center [271, 288] width 136 height 22
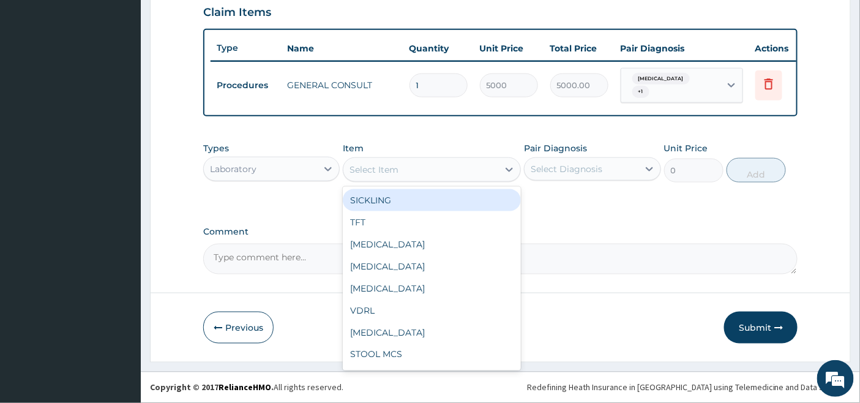
click at [484, 166] on div "Select Item" at bounding box center [420, 170] width 155 height 20
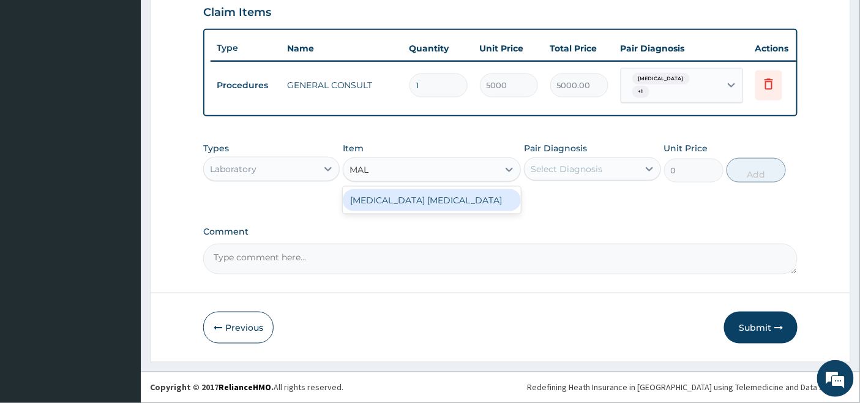
type input "MALA"
click at [460, 200] on div "[MEDICAL_DATA] [MEDICAL_DATA]" at bounding box center [432, 200] width 178 height 22
type input "2000"
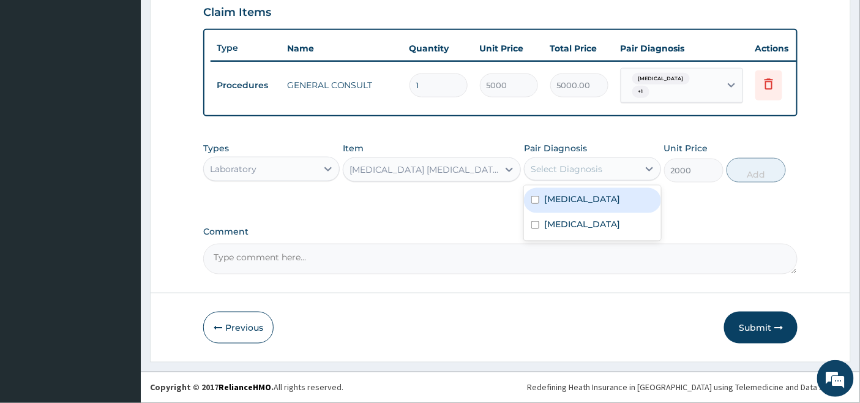
click at [553, 161] on div "Select Diagnosis" at bounding box center [581, 169] width 113 height 20
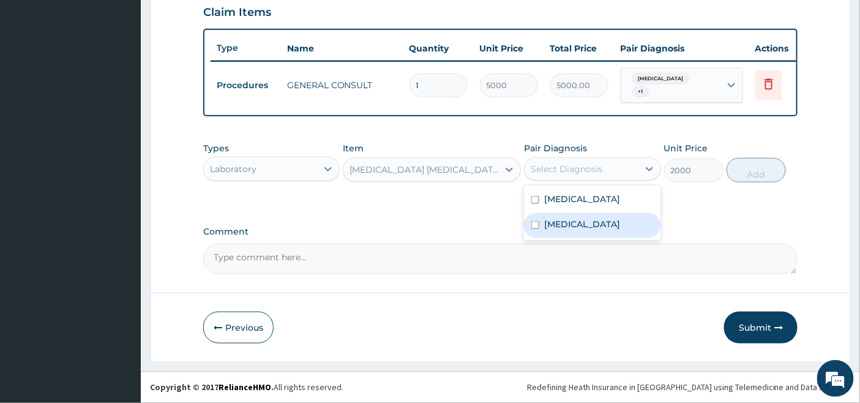
click at [544, 223] on label "[MEDICAL_DATA]" at bounding box center [582, 224] width 76 height 12
checkbox input "true"
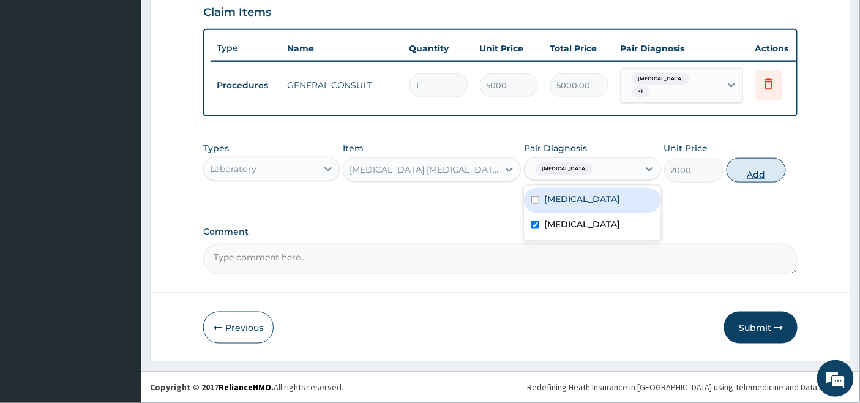
click at [748, 171] on button "Add" at bounding box center [756, 170] width 59 height 24
type input "0"
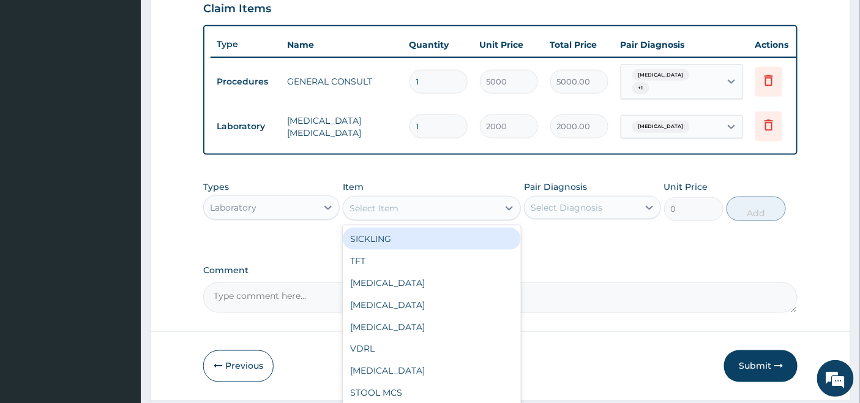
click at [464, 211] on div "Select Item" at bounding box center [420, 208] width 155 height 20
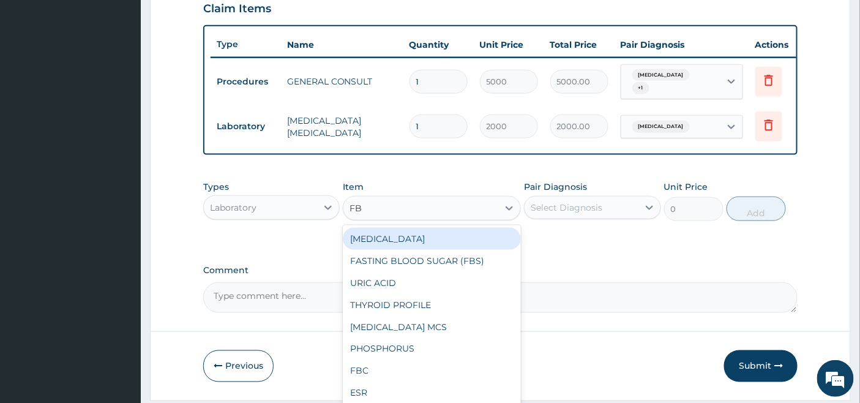
type input "FBC"
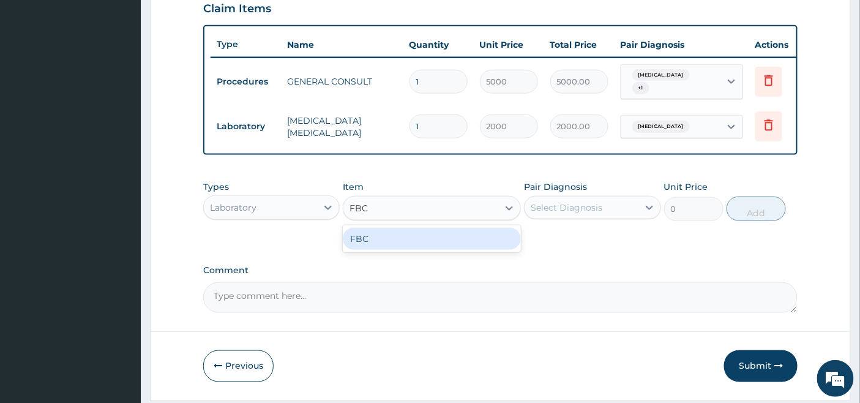
click at [472, 241] on div "FBC" at bounding box center [432, 239] width 178 height 22
type input "4500"
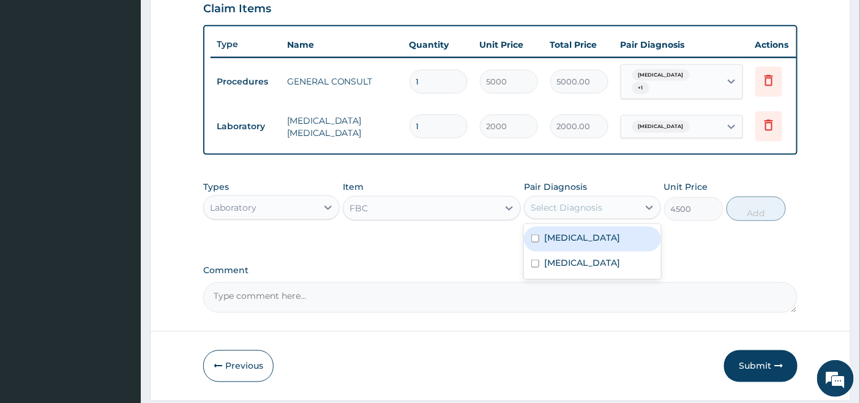
click at [591, 208] on div "Select Diagnosis" at bounding box center [567, 207] width 72 height 12
click at [567, 243] on label "[MEDICAL_DATA]" at bounding box center [582, 237] width 76 height 12
checkbox input "true"
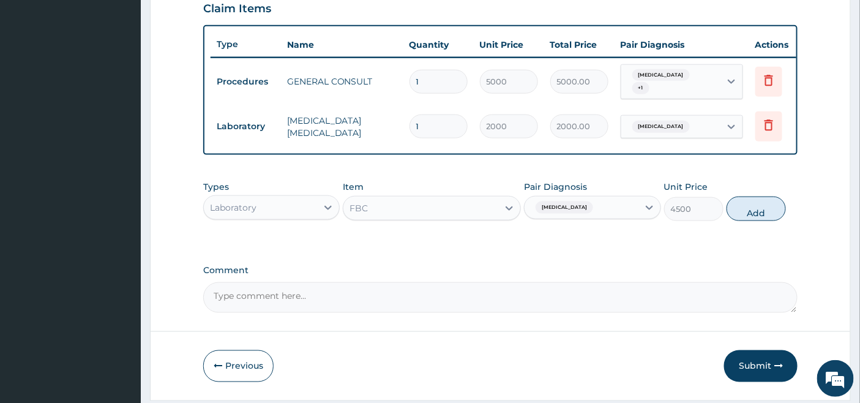
drag, startPoint x: 746, startPoint y: 212, endPoint x: 737, endPoint y: 211, distance: 8.7
click at [747, 212] on button "Add" at bounding box center [756, 208] width 59 height 24
type input "0"
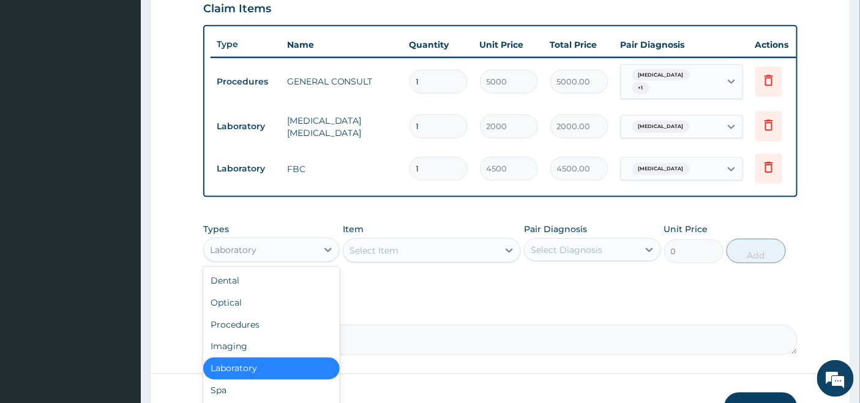
click at [311, 253] on div "Laboratory" at bounding box center [260, 250] width 113 height 20
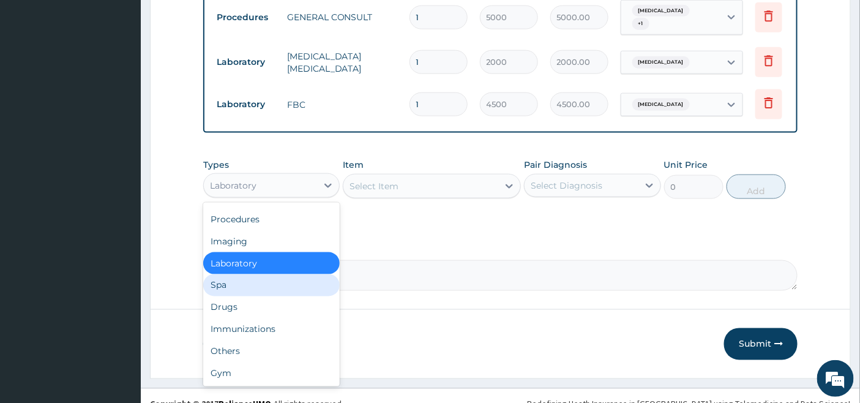
scroll to position [498, 0]
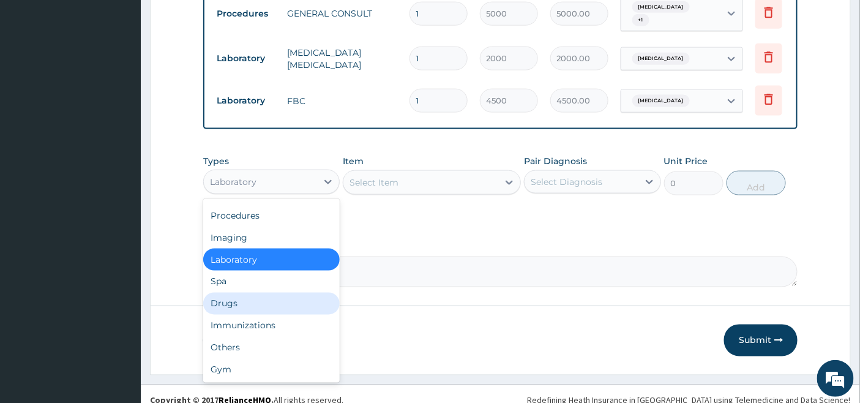
click at [252, 304] on div "Drugs" at bounding box center [271, 304] width 136 height 22
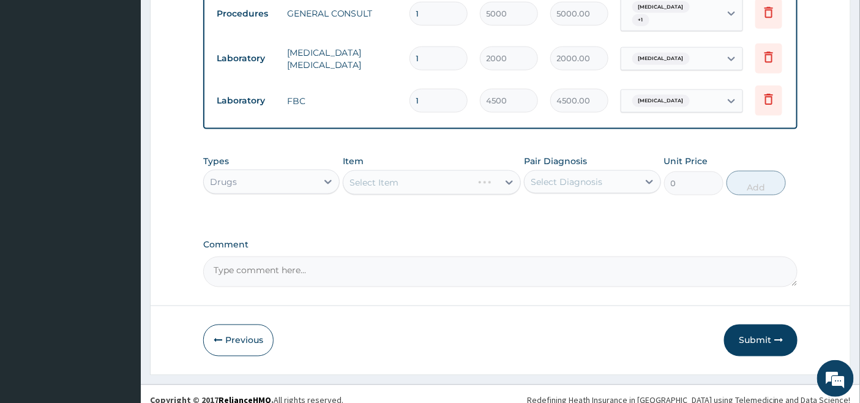
click at [471, 188] on div "Select Item" at bounding box center [432, 182] width 178 height 24
click at [480, 187] on div "Select Item" at bounding box center [420, 183] width 155 height 20
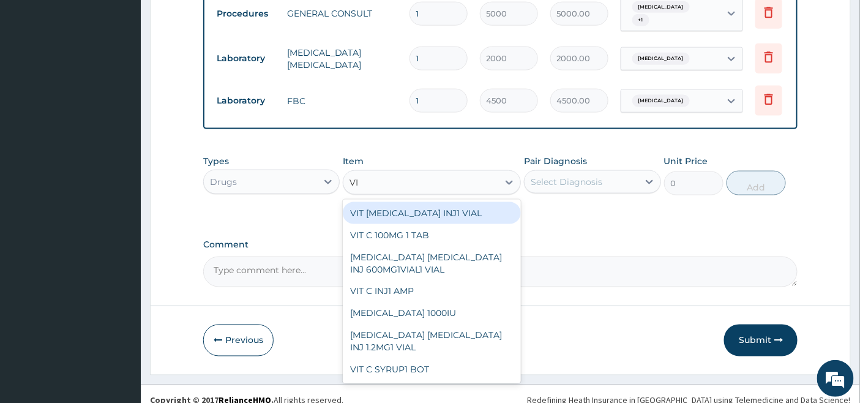
type input "VIT"
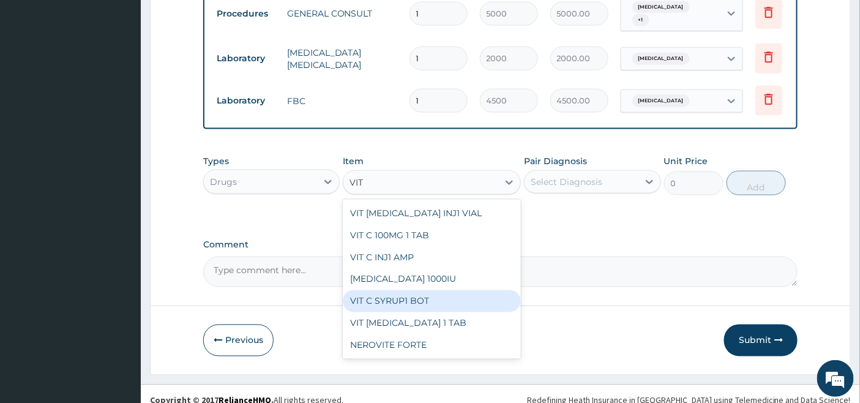
click at [414, 299] on div "VIT C SYRUP1 BOT" at bounding box center [432, 301] width 178 height 22
type input "1000"
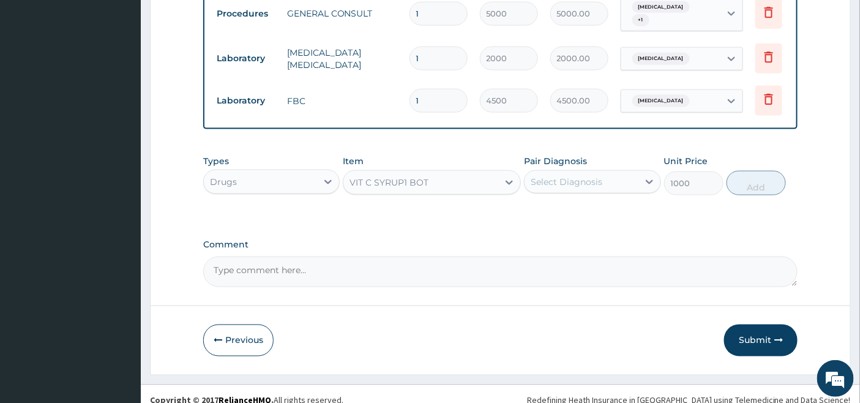
click at [607, 180] on div "Select Diagnosis" at bounding box center [581, 182] width 113 height 20
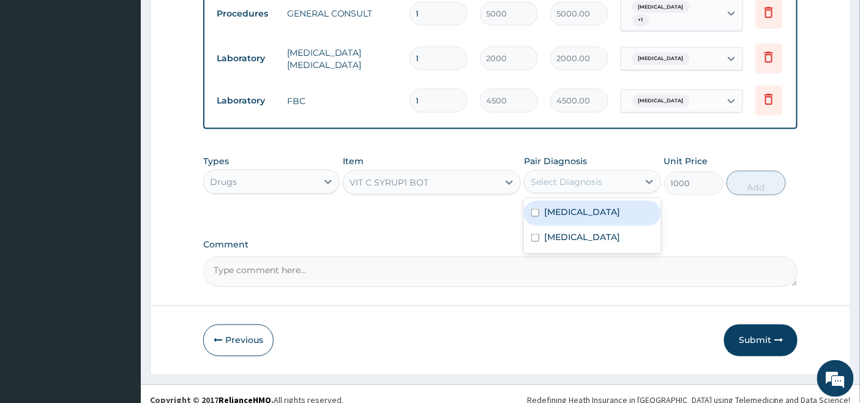
click at [565, 218] on label "[MEDICAL_DATA]" at bounding box center [582, 212] width 76 height 12
checkbox input "true"
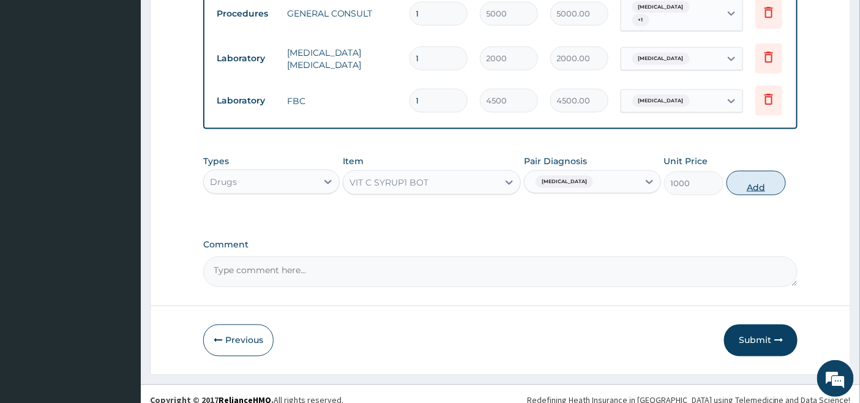
click at [750, 187] on button "Add" at bounding box center [756, 183] width 59 height 24
type input "0"
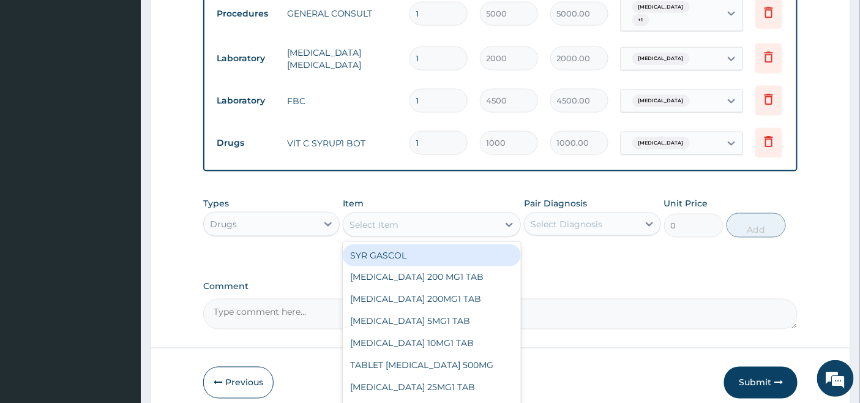
click at [485, 227] on div "Select Item" at bounding box center [420, 225] width 155 height 20
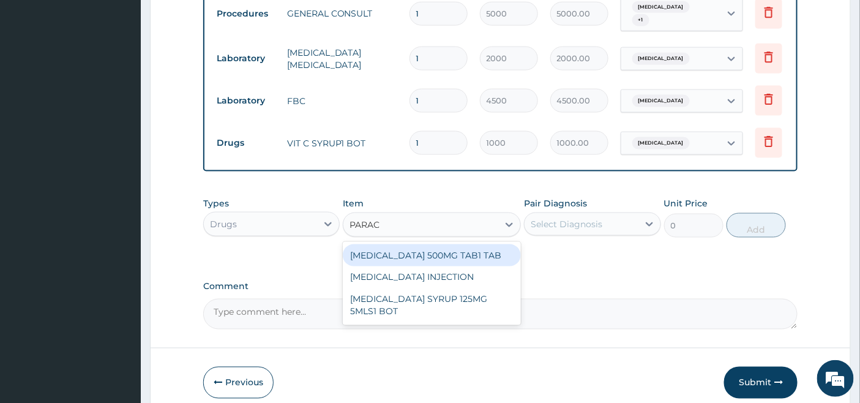
type input "PARACE"
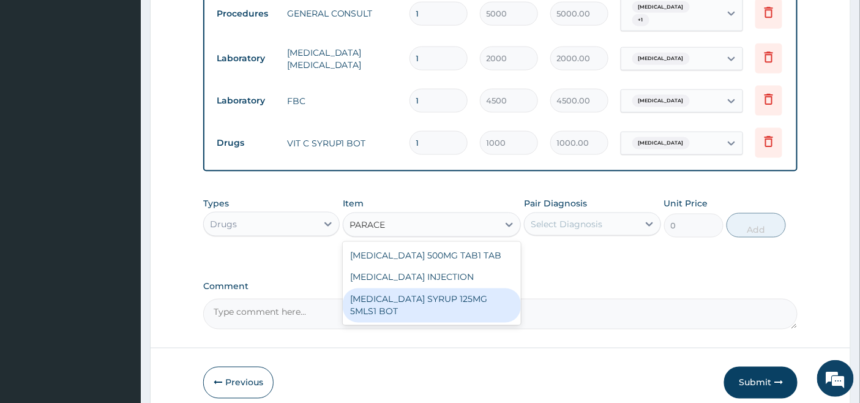
click at [425, 300] on div "[MEDICAL_DATA] SYRUP 125MG 5MLS1 BOT" at bounding box center [432, 305] width 178 height 34
type input "1000"
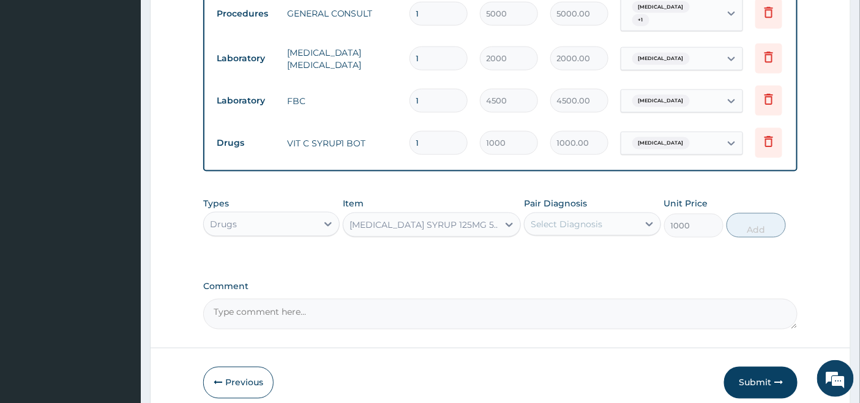
click at [609, 221] on div "Select Diagnosis" at bounding box center [581, 224] width 113 height 20
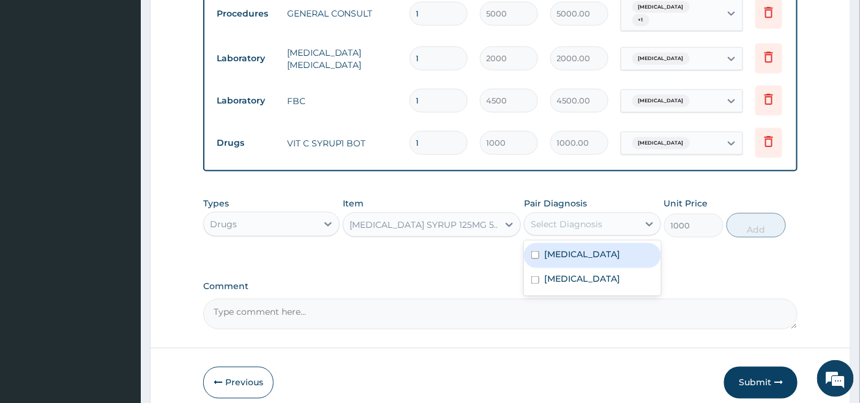
click at [539, 259] on input "checkbox" at bounding box center [535, 255] width 8 height 8
checkbox input "true"
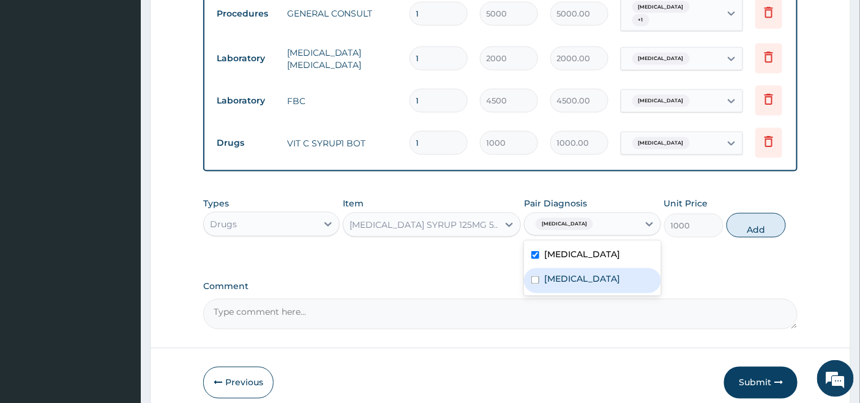
click at [542, 278] on div "[MEDICAL_DATA]" at bounding box center [592, 280] width 136 height 25
checkbox input "true"
click at [759, 231] on button "Add" at bounding box center [756, 225] width 59 height 24
type input "0"
